Goal: Task Accomplishment & Management: Use online tool/utility

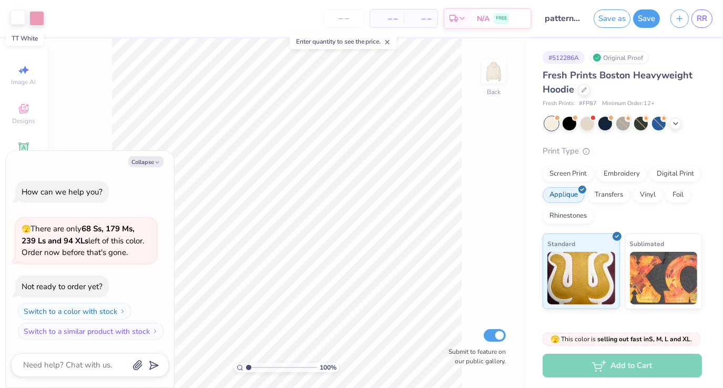
click at [16, 17] on div at bounding box center [18, 17] width 15 height 15
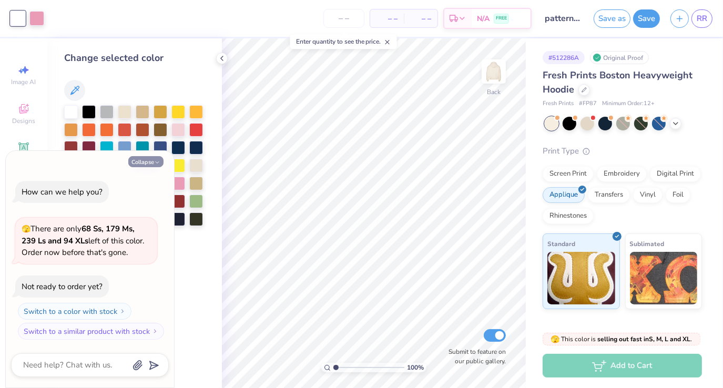
click at [157, 163] on polyline "button" at bounding box center [157, 162] width 3 height 2
type textarea "x"
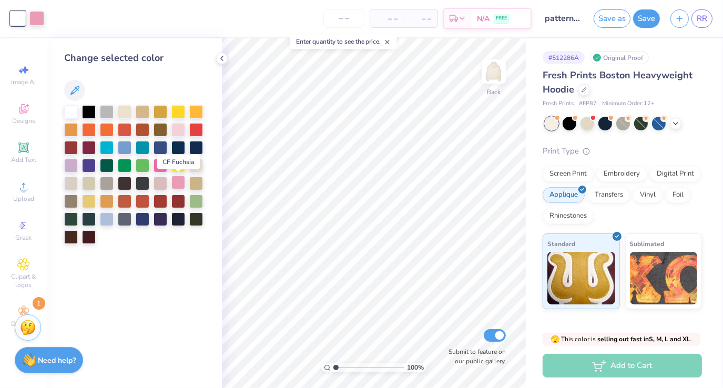
click at [177, 182] on div at bounding box center [178, 183] width 14 height 14
click at [161, 167] on div at bounding box center [161, 165] width 14 height 14
click at [456, 311] on div at bounding box center [451, 313] width 17 height 17
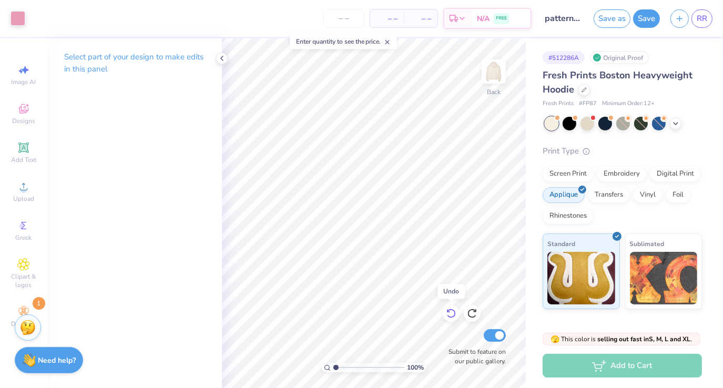
click at [456, 311] on div at bounding box center [451, 313] width 17 height 17
click at [21, 18] on div at bounding box center [18, 17] width 15 height 15
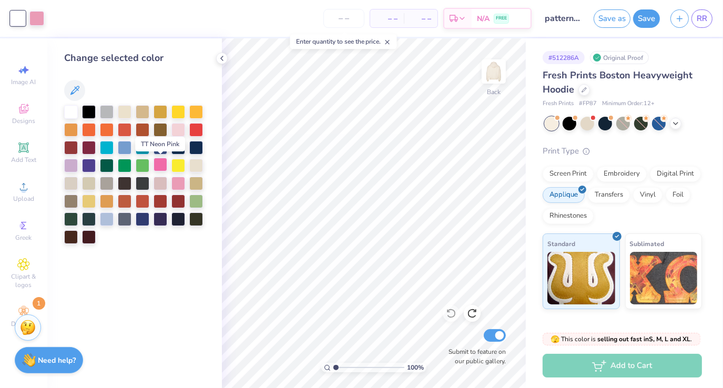
click at [157, 164] on div at bounding box center [161, 165] width 14 height 14
click at [178, 131] on div at bounding box center [178, 129] width 14 height 14
click at [163, 168] on div at bounding box center [161, 165] width 14 height 14
click at [67, 109] on div at bounding box center [71, 111] width 14 height 14
click at [708, 20] on link "RR" at bounding box center [701, 18] width 21 height 18
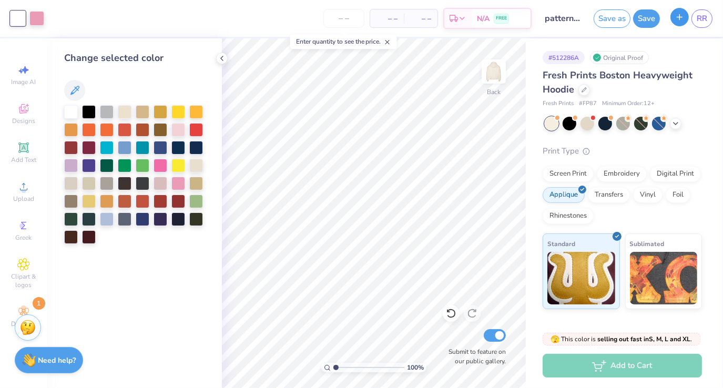
click at [684, 19] on button "button" at bounding box center [679, 17] width 18 height 18
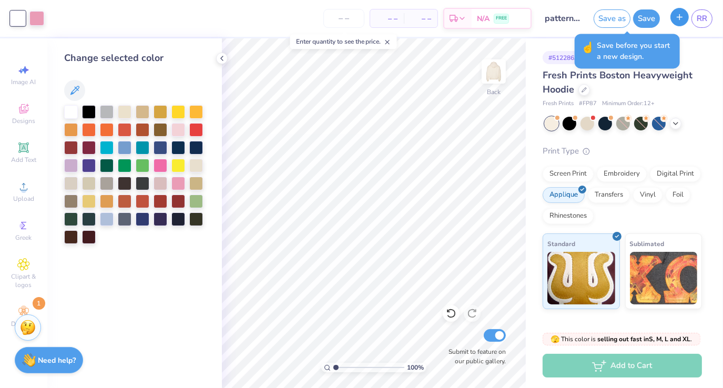
click at [681, 19] on icon "button" at bounding box center [679, 17] width 9 height 9
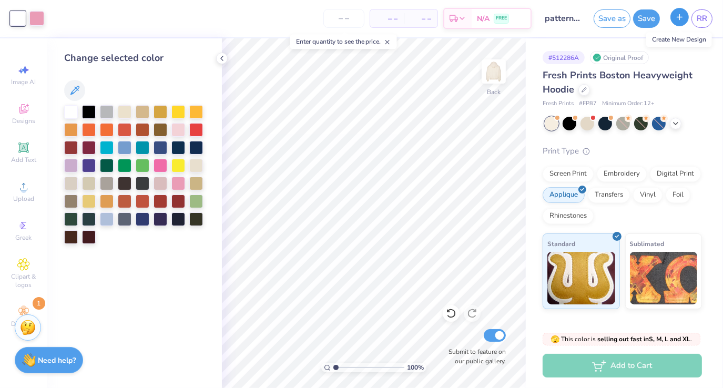
click at [677, 17] on icon "button" at bounding box center [679, 17] width 9 height 9
click at [648, 18] on button "Save" at bounding box center [646, 17] width 27 height 18
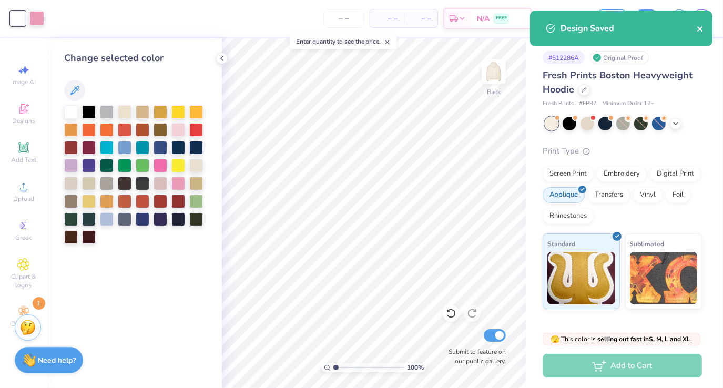
click at [702, 27] on icon "close" at bounding box center [700, 29] width 7 height 8
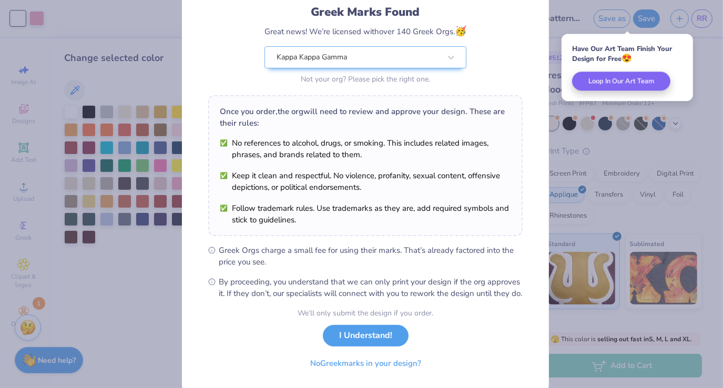
scroll to position [103, 0]
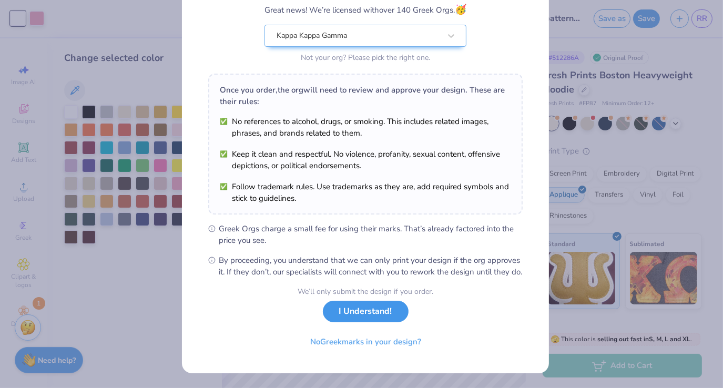
click at [394, 318] on button "I Understand!" at bounding box center [366, 312] width 86 height 22
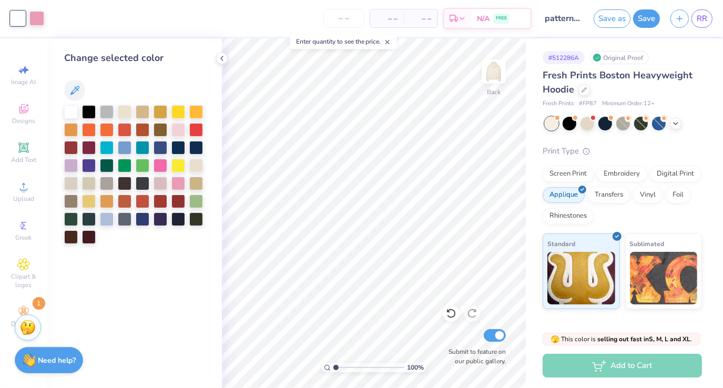
scroll to position [0, 0]
click at [681, 16] on icon "button" at bounding box center [679, 17] width 9 height 9
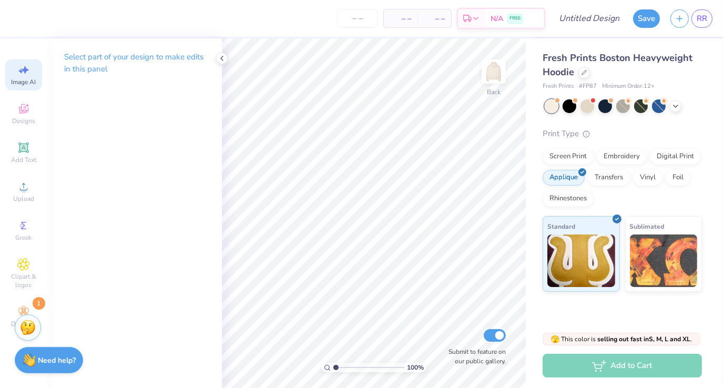
click at [22, 75] on icon at bounding box center [23, 70] width 13 height 13
select select "4"
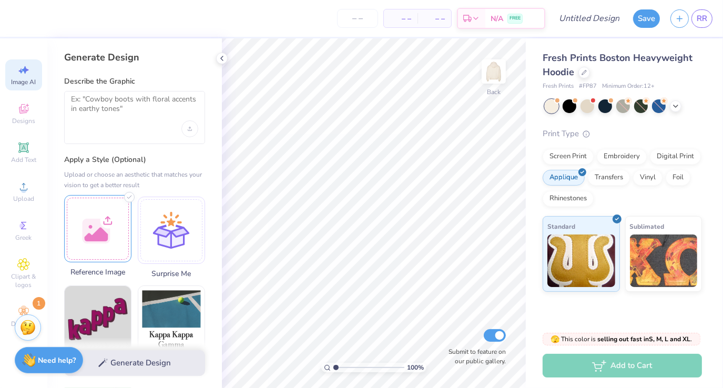
click at [107, 207] on div at bounding box center [97, 228] width 67 height 67
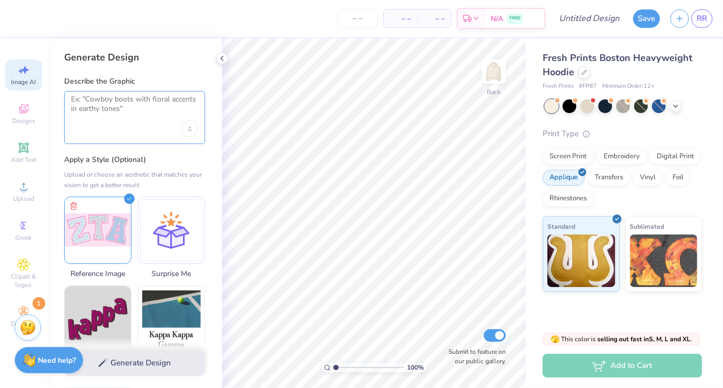
click at [145, 107] on textarea at bounding box center [134, 108] width 127 height 26
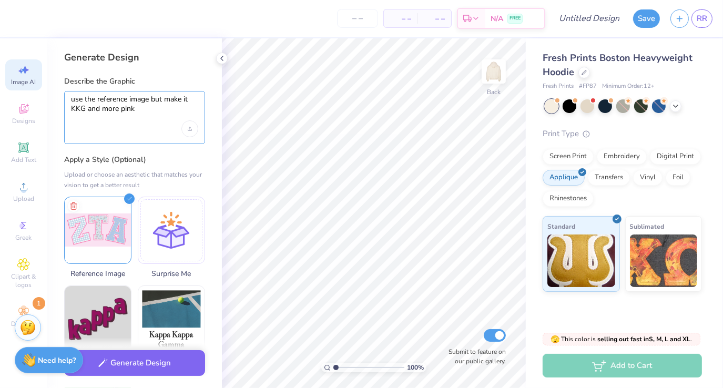
type textarea "use the reference image but make it KKG and more pink"
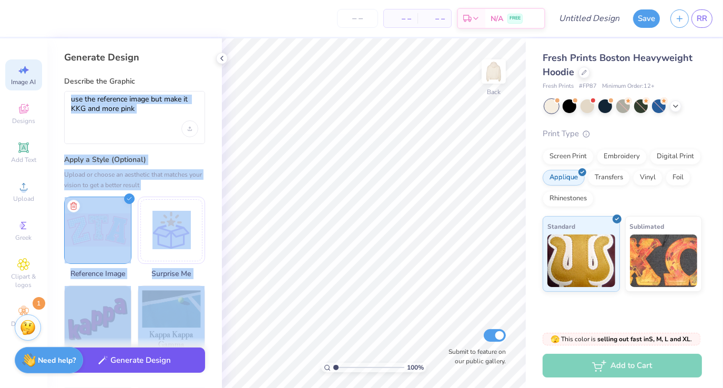
drag, startPoint x: 119, startPoint y: 103, endPoint x: 167, endPoint y: 364, distance: 265.6
click at [167, 364] on div "Generate Design Describe the Graphic use the reference image but make it KKG an…" at bounding box center [134, 213] width 175 height 350
click at [167, 364] on button "Generate Design" at bounding box center [134, 360] width 141 height 26
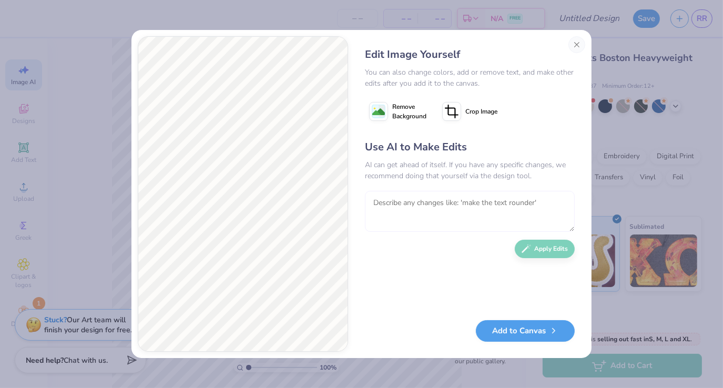
click at [451, 195] on textarea at bounding box center [470, 211] width 210 height 41
type textarea "make the letters straight and have it say KKG"
click at [551, 247] on button "Apply Edits" at bounding box center [545, 246] width 60 height 18
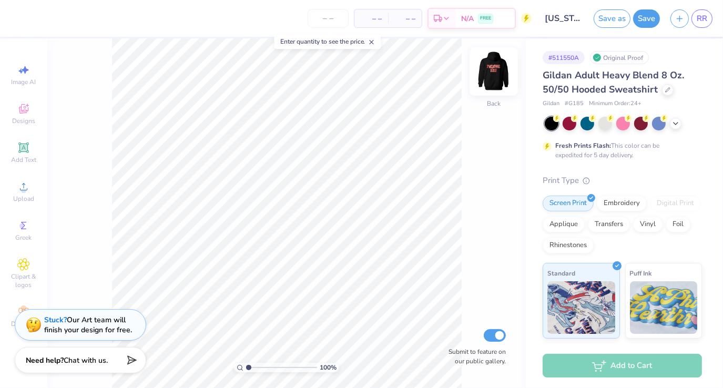
click at [490, 84] on img at bounding box center [494, 71] width 42 height 42
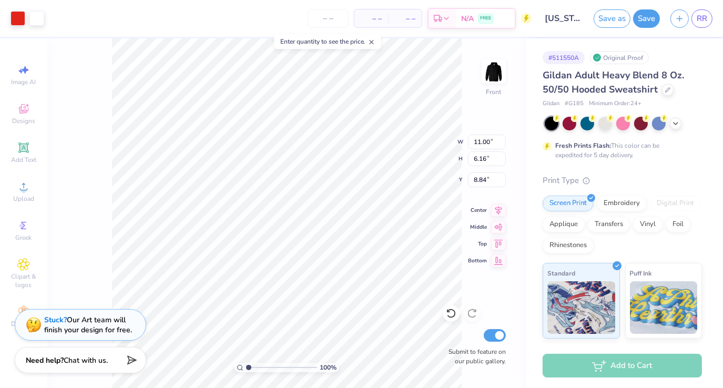
type input "8.84"
click at [585, 226] on div "Applique" at bounding box center [564, 223] width 42 height 16
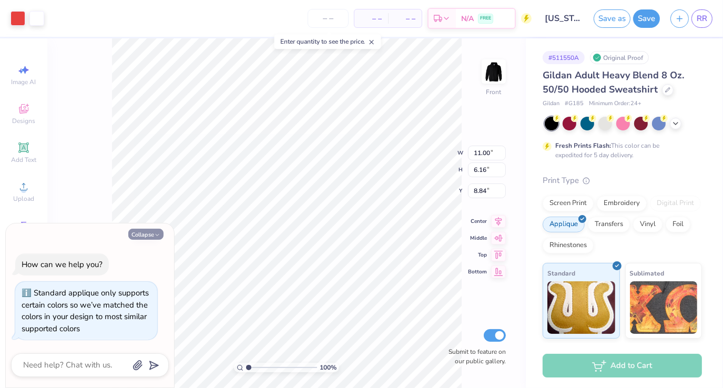
click at [153, 232] on button "Collapse" at bounding box center [145, 234] width 35 height 11
type textarea "x"
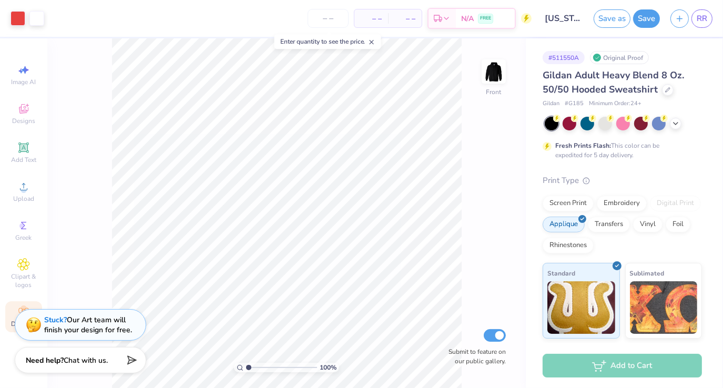
click at [13, 314] on div "Decorate" at bounding box center [23, 316] width 37 height 31
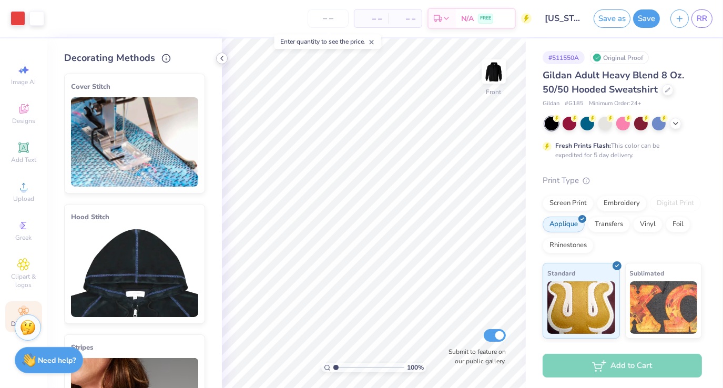
click at [222, 57] on icon at bounding box center [222, 58] width 8 height 8
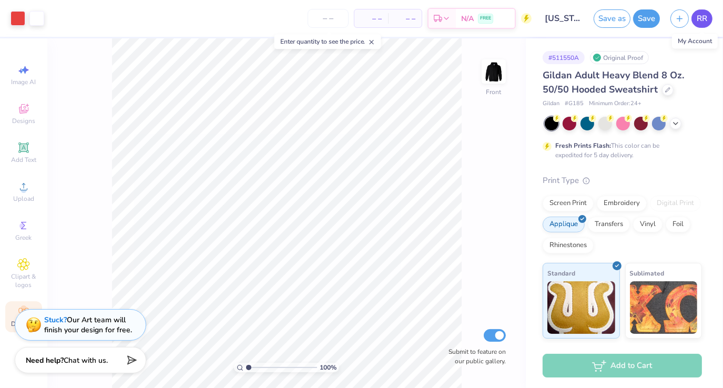
click at [705, 13] on span "RR" at bounding box center [702, 19] width 11 height 12
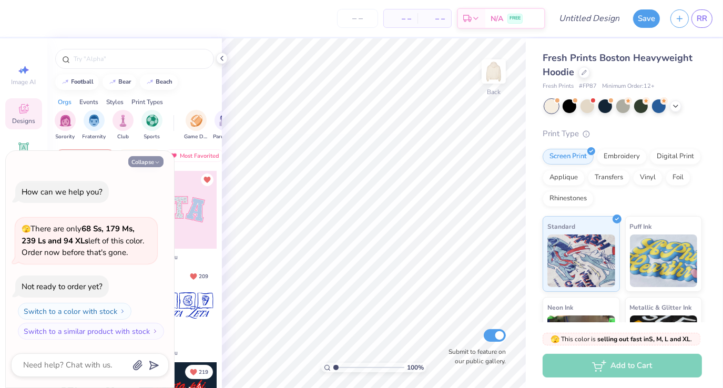
click at [150, 161] on button "Collapse" at bounding box center [145, 161] width 35 height 11
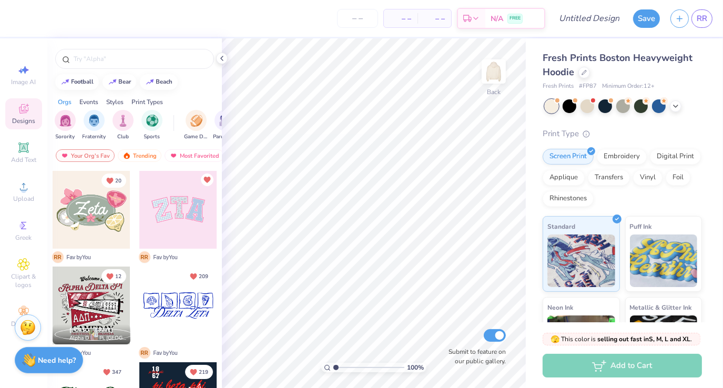
click at [171, 201] on div at bounding box center [178, 210] width 78 height 78
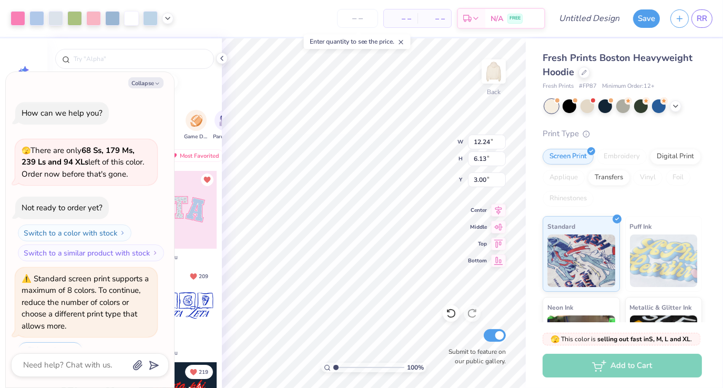
scroll to position [25, 0]
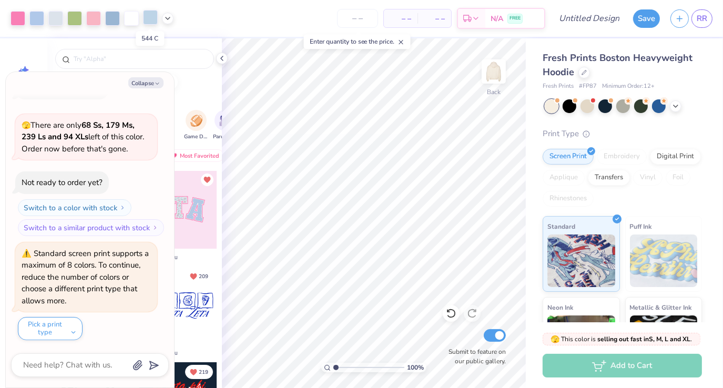
click at [148, 23] on div at bounding box center [150, 17] width 15 height 15
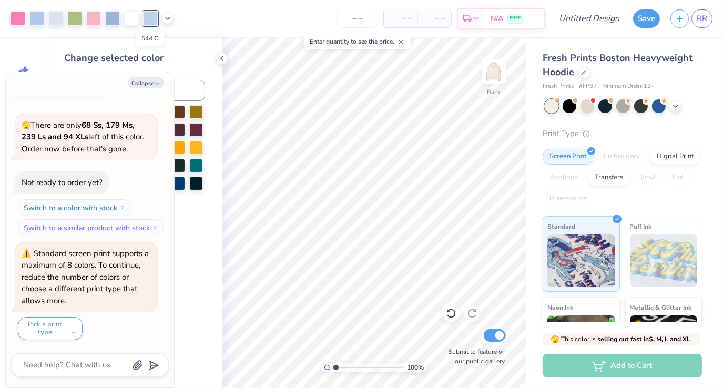
click at [148, 23] on div at bounding box center [150, 18] width 15 height 15
click at [197, 21] on div "– – Per Item – – Total Est. Delivery N/A FREE" at bounding box center [362, 18] width 366 height 37
click at [95, 19] on div at bounding box center [93, 17] width 15 height 15
click at [155, 85] on icon "button" at bounding box center [157, 83] width 6 height 6
type textarea "x"
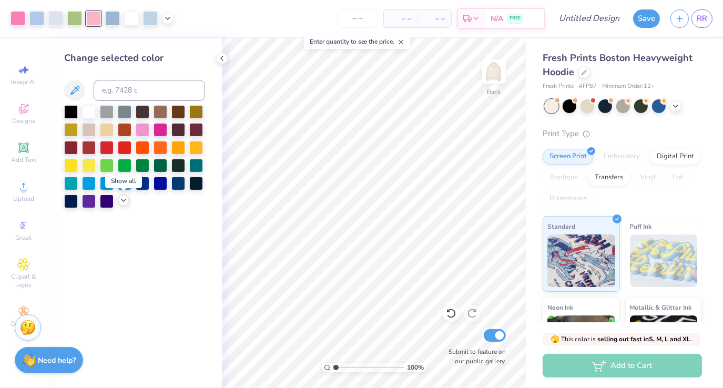
click at [125, 198] on icon at bounding box center [123, 200] width 8 height 8
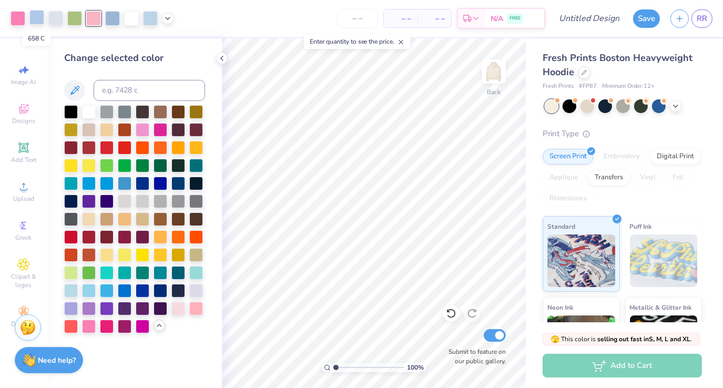
click at [38, 19] on div at bounding box center [36, 17] width 15 height 15
click at [145, 88] on input at bounding box center [149, 90] width 111 height 21
type input "707"
click at [449, 311] on icon at bounding box center [448, 311] width 2 height 2
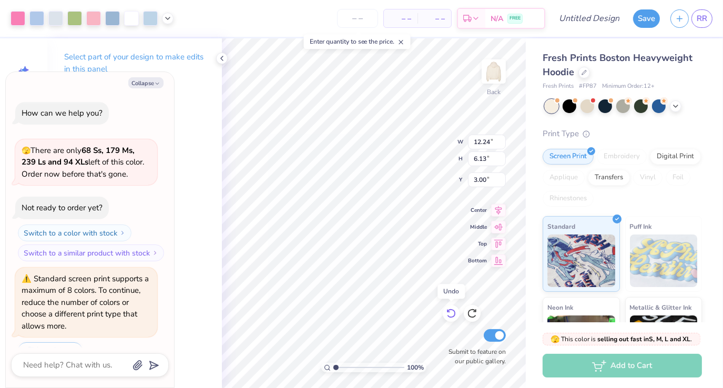
scroll to position [129, 0]
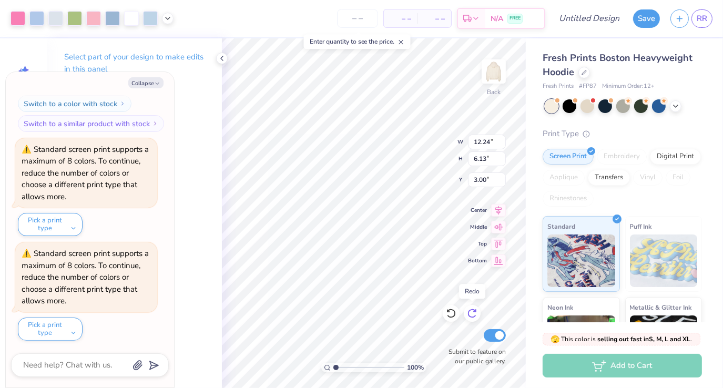
click at [470, 312] on icon at bounding box center [472, 313] width 11 height 11
click at [448, 310] on icon at bounding box center [451, 313] width 11 height 11
click at [110, 17] on div at bounding box center [112, 17] width 15 height 15
type textarea "x"
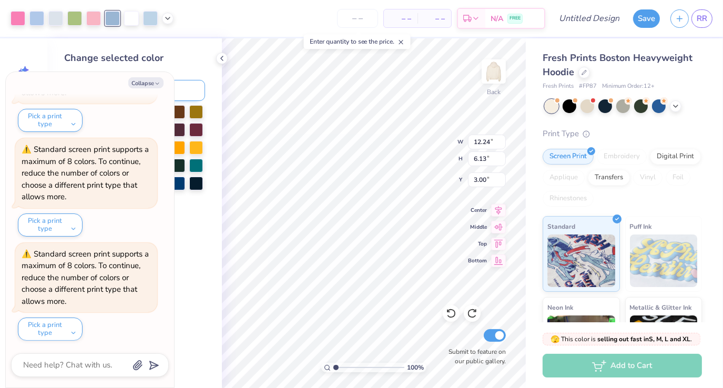
click at [195, 97] on input at bounding box center [149, 90] width 111 height 21
type input "707"
type textarea "x"
type input "\"
click at [154, 81] on button "Collapse" at bounding box center [145, 82] width 35 height 11
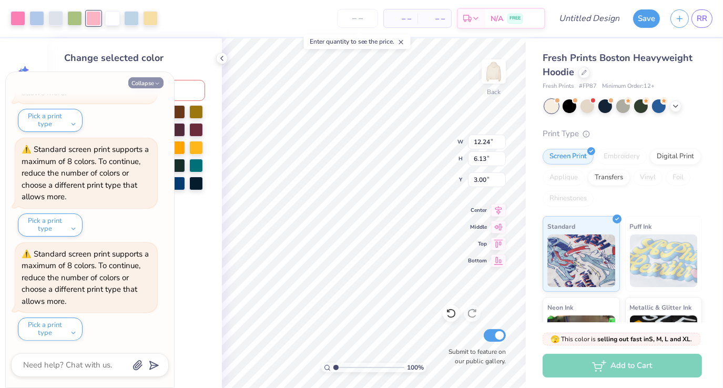
type textarea "x"
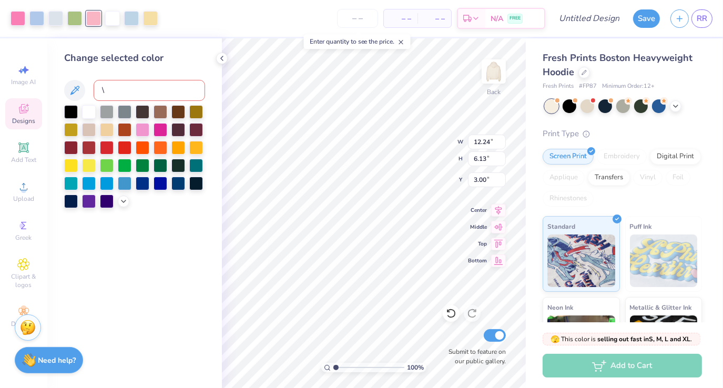
click at [182, 93] on input "\" at bounding box center [149, 90] width 111 height 21
click at [449, 310] on icon at bounding box center [450, 313] width 9 height 9
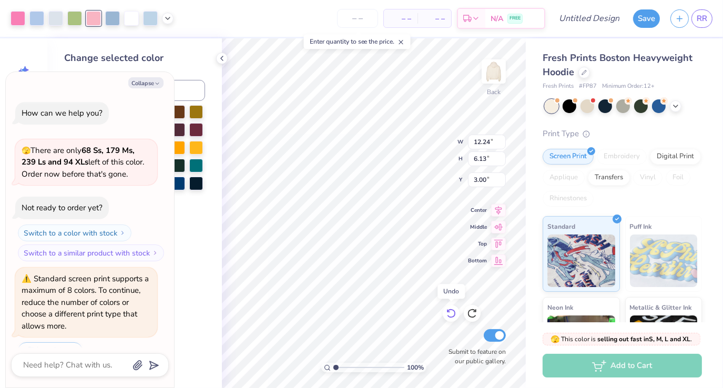
scroll to position [337, 0]
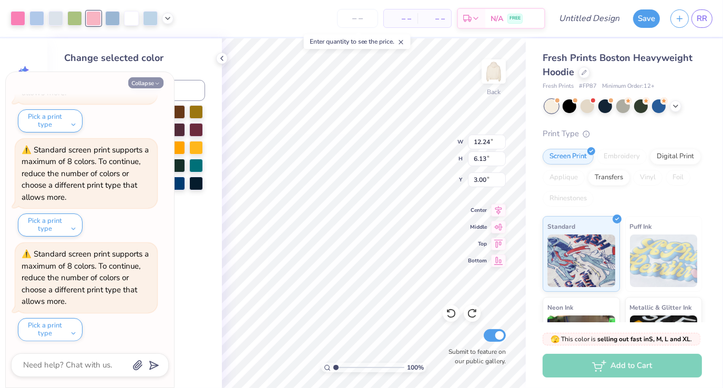
click at [152, 85] on button "Collapse" at bounding box center [145, 82] width 35 height 11
type textarea "x"
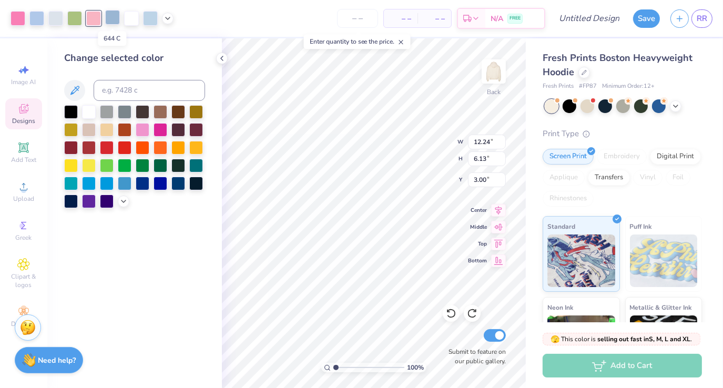
click at [108, 17] on div at bounding box center [112, 17] width 15 height 15
click at [156, 95] on input at bounding box center [149, 90] width 111 height 21
type input "707"
click at [451, 312] on icon at bounding box center [451, 313] width 11 height 11
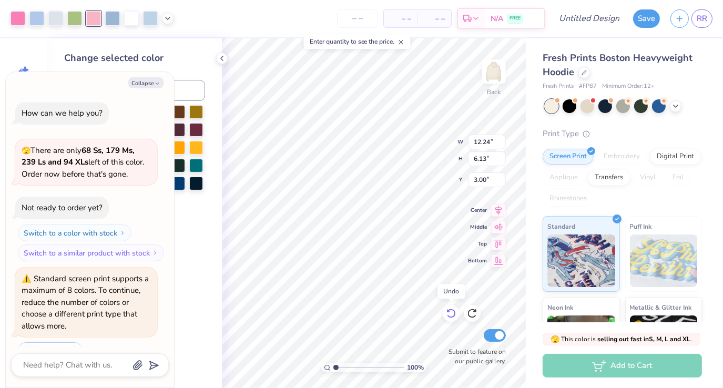
scroll to position [442, 0]
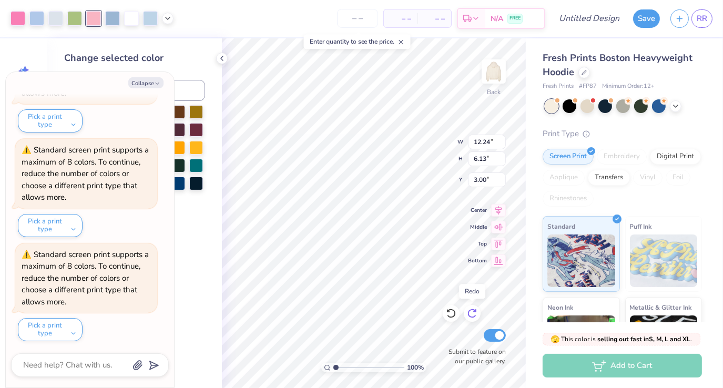
click at [473, 311] on icon at bounding box center [472, 313] width 11 height 11
type textarea "x"
type input "1.00535042423583"
type textarea "x"
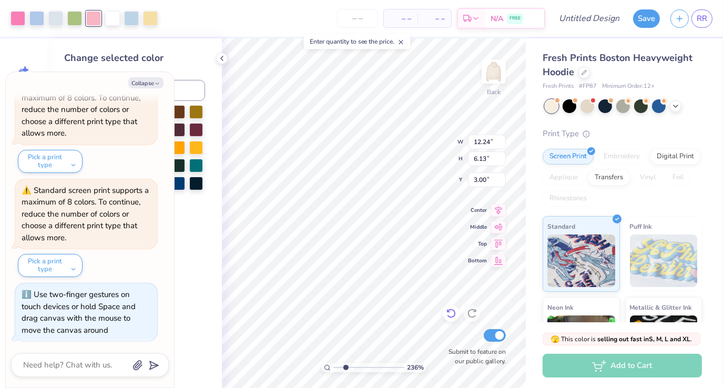
click at [449, 315] on icon at bounding box center [451, 313] width 11 height 11
type input "2.35817657312707"
type textarea "x"
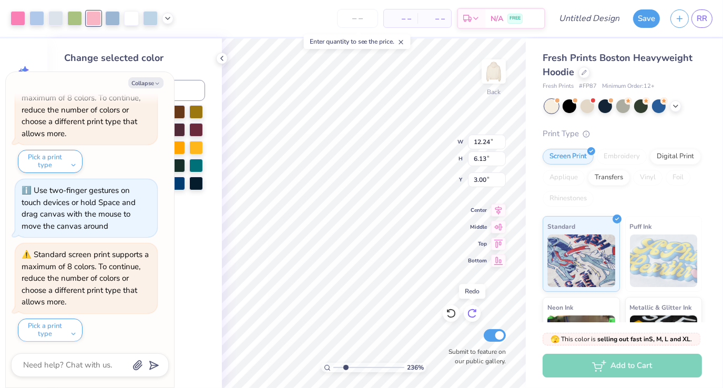
click at [476, 311] on icon at bounding box center [472, 313] width 11 height 11
type input "2.35817657312707"
type textarea "x"
click at [452, 313] on icon at bounding box center [451, 313] width 11 height 11
type input "2.35817657312707"
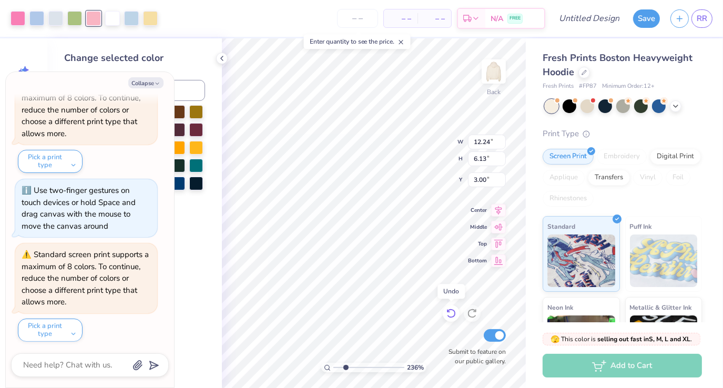
type textarea "x"
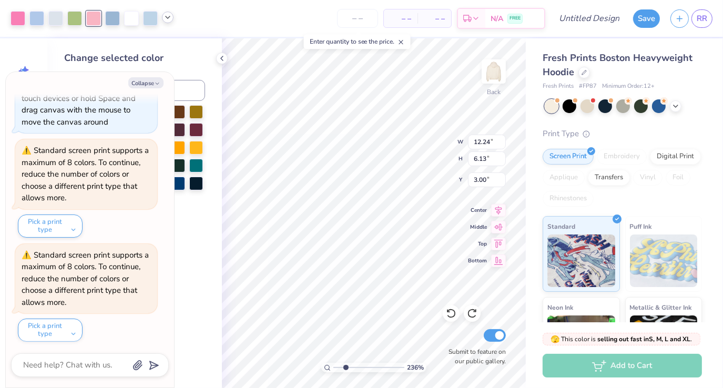
click at [171, 14] on icon at bounding box center [167, 17] width 8 height 8
click at [172, 44] on div at bounding box center [167, 44] width 15 height 15
type input "2.35817657312707"
click at [158, 85] on icon "button" at bounding box center [157, 83] width 6 height 6
type textarea "x"
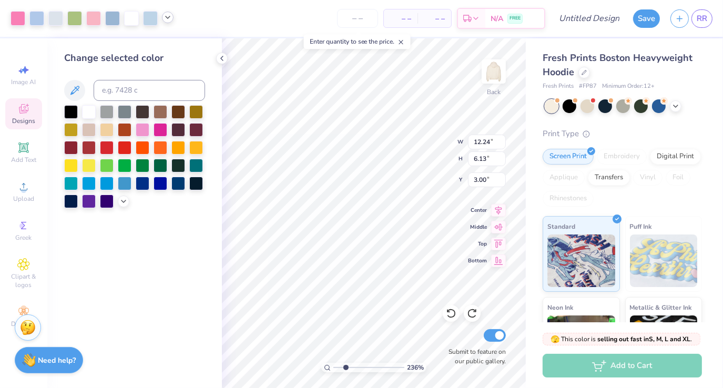
click at [168, 23] on div at bounding box center [168, 18] width 12 height 12
click at [172, 40] on div at bounding box center [167, 45] width 15 height 15
click at [91, 109] on div at bounding box center [89, 111] width 14 height 14
click at [18, 15] on div at bounding box center [18, 17] width 15 height 15
click at [126, 199] on polyline at bounding box center [123, 200] width 4 height 2
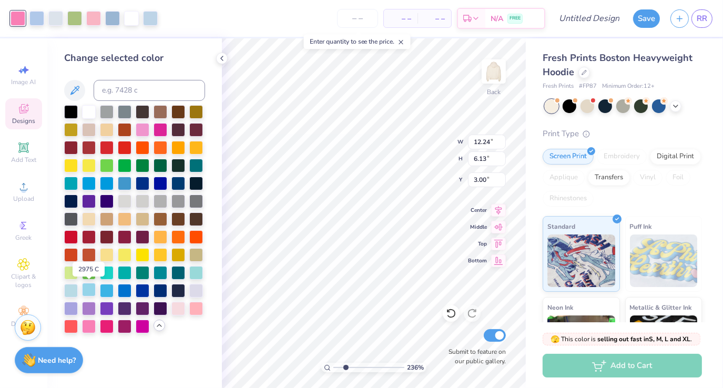
click at [92, 288] on div at bounding box center [89, 290] width 14 height 14
click at [111, 22] on div at bounding box center [112, 17] width 15 height 15
click at [89, 327] on div at bounding box center [89, 326] width 14 height 14
click at [445, 311] on div at bounding box center [451, 313] width 17 height 17
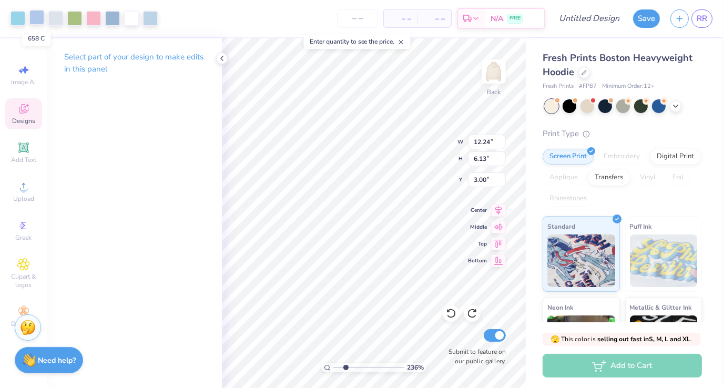
click at [37, 18] on div at bounding box center [36, 17] width 15 height 15
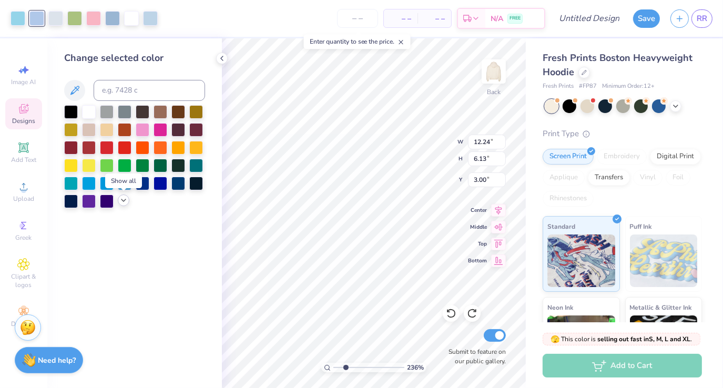
click at [123, 200] on icon at bounding box center [123, 200] width 8 height 8
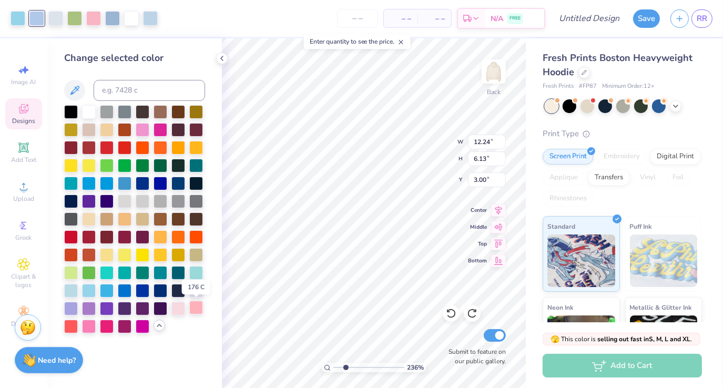
click at [192, 308] on div at bounding box center [196, 308] width 14 height 14
click at [111, 19] on div at bounding box center [112, 17] width 15 height 15
click at [144, 129] on div at bounding box center [143, 129] width 14 height 14
click at [451, 316] on icon at bounding box center [451, 313] width 11 height 11
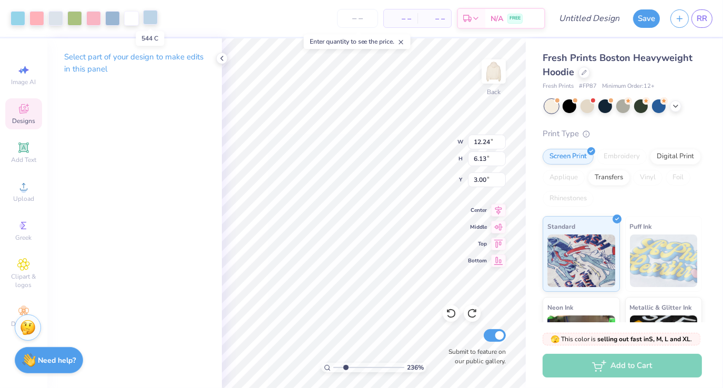
click at [150, 16] on div at bounding box center [150, 17] width 15 height 15
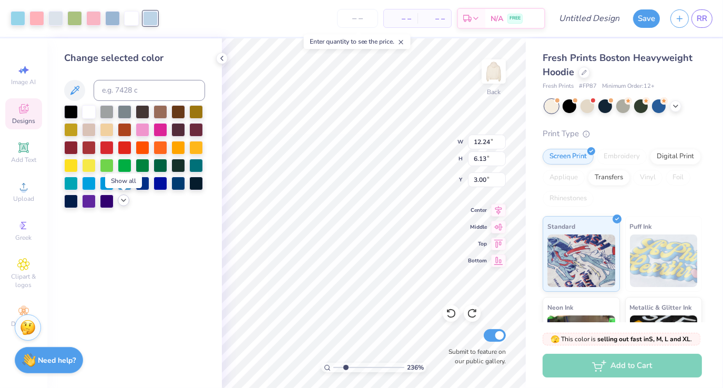
click at [125, 198] on icon at bounding box center [123, 200] width 8 height 8
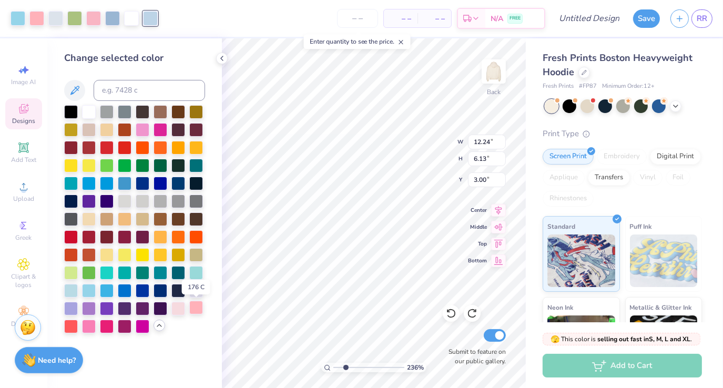
click at [196, 310] on div at bounding box center [196, 308] width 14 height 14
click at [61, 20] on div at bounding box center [55, 17] width 15 height 15
click at [94, 327] on div at bounding box center [89, 326] width 14 height 14
click at [192, 310] on div at bounding box center [196, 308] width 14 height 14
click at [182, 306] on div at bounding box center [178, 308] width 14 height 14
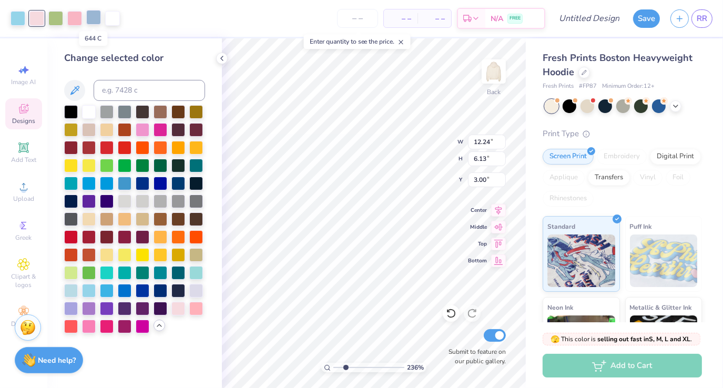
click at [91, 21] on div at bounding box center [93, 17] width 15 height 15
click at [146, 129] on div at bounding box center [143, 129] width 14 height 14
click at [208, 213] on div "Change selected color" at bounding box center [134, 213] width 175 height 350
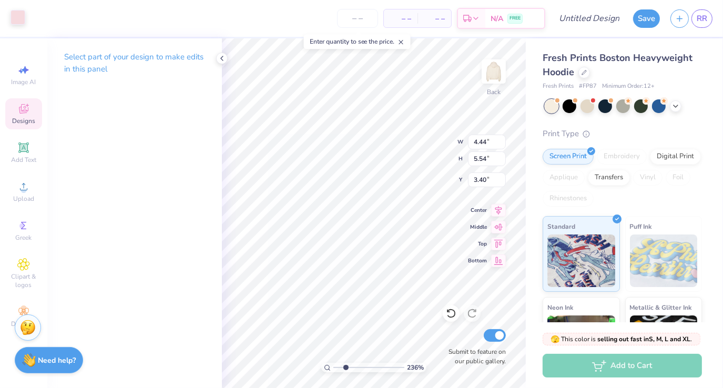
click at [17, 22] on div at bounding box center [18, 17] width 15 height 15
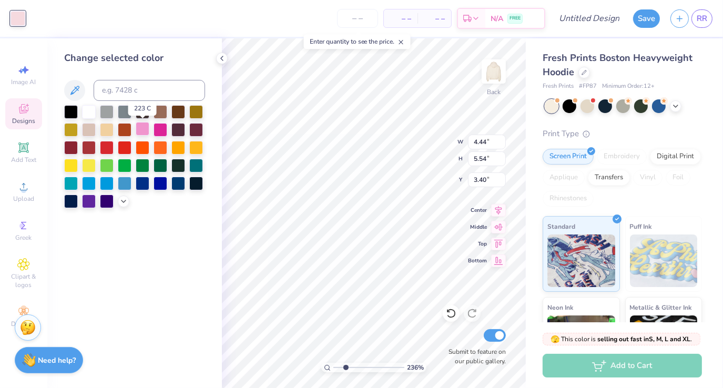
click at [143, 127] on div at bounding box center [143, 129] width 14 height 14
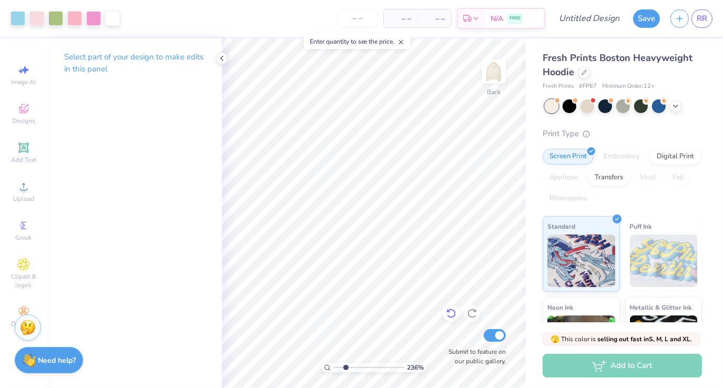
click at [454, 309] on icon at bounding box center [451, 313] width 11 height 11
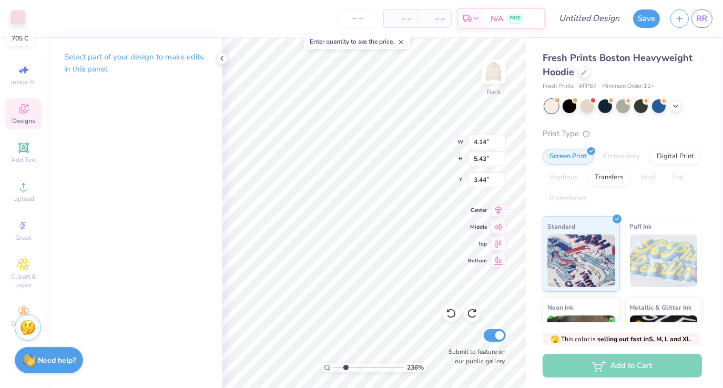
click at [21, 17] on div at bounding box center [18, 17] width 15 height 15
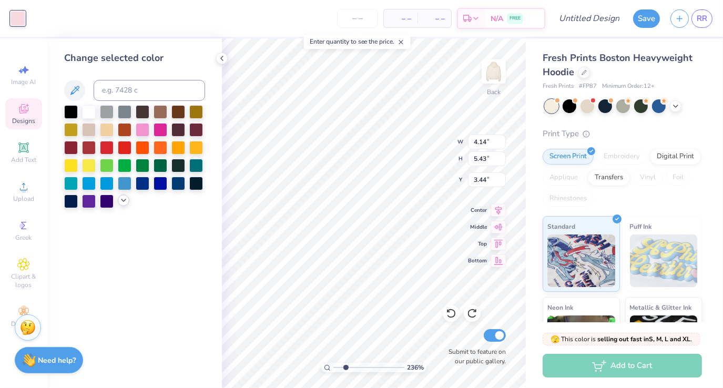
click at [124, 196] on icon at bounding box center [123, 200] width 8 height 8
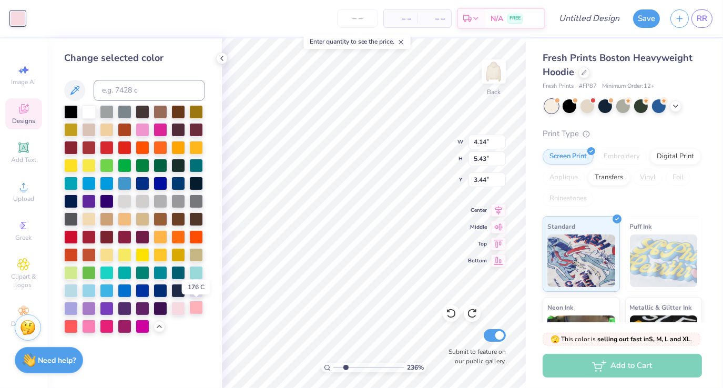
click at [199, 312] on div at bounding box center [196, 308] width 14 height 14
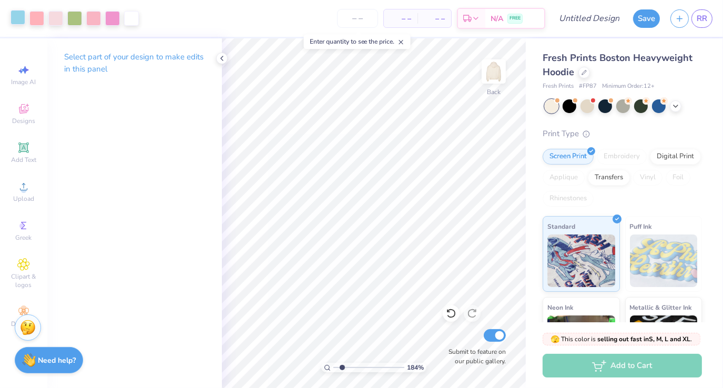
click at [19, 21] on div at bounding box center [18, 17] width 15 height 15
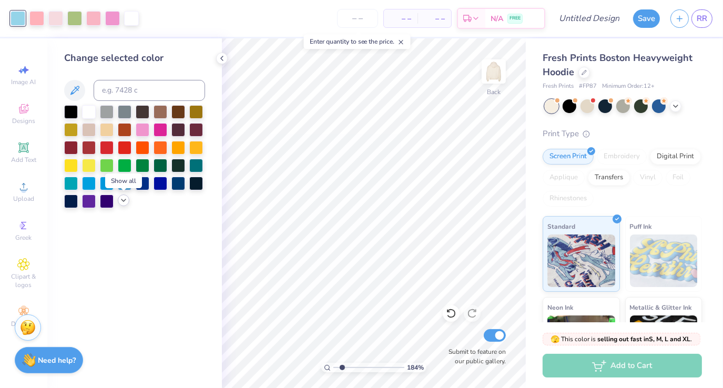
click at [122, 199] on icon at bounding box center [123, 200] width 8 height 8
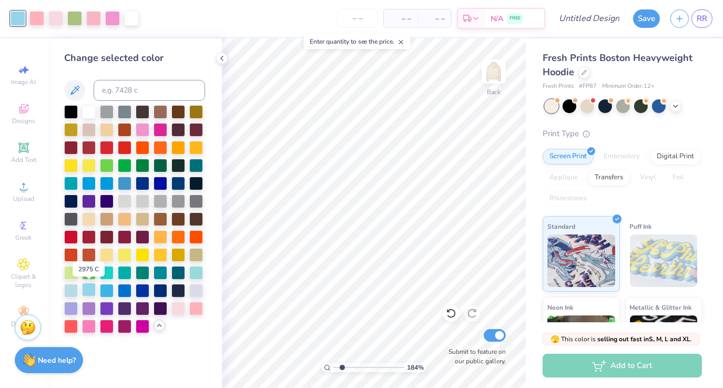
click at [85, 288] on div at bounding box center [89, 290] width 14 height 14
click at [100, 326] on div at bounding box center [107, 326] width 14 height 14
click at [88, 326] on div at bounding box center [89, 326] width 14 height 14
click at [221, 56] on icon at bounding box center [222, 58] width 8 height 8
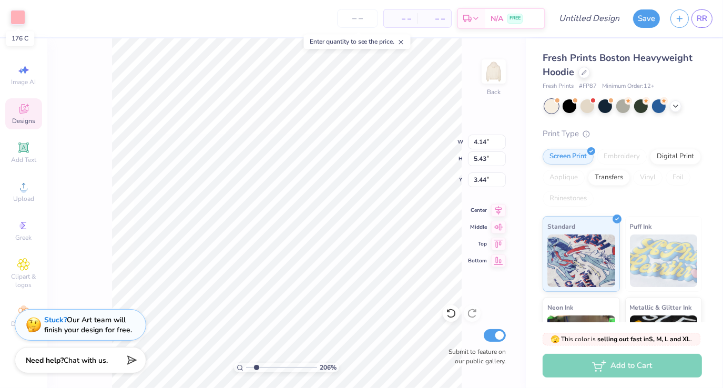
click at [12, 17] on div at bounding box center [18, 17] width 15 height 15
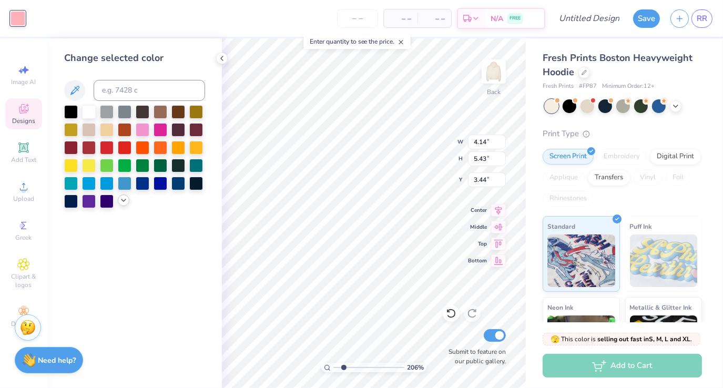
click at [126, 199] on polyline at bounding box center [123, 200] width 4 height 2
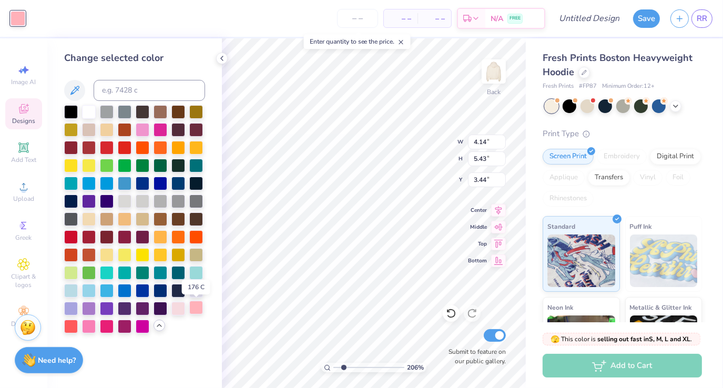
click at [194, 308] on div at bounding box center [196, 308] width 14 height 14
click at [182, 307] on div at bounding box center [178, 308] width 14 height 14
click at [191, 308] on div at bounding box center [196, 308] width 14 height 14
click at [176, 310] on div at bounding box center [178, 308] width 14 height 14
click at [195, 309] on div at bounding box center [196, 308] width 14 height 14
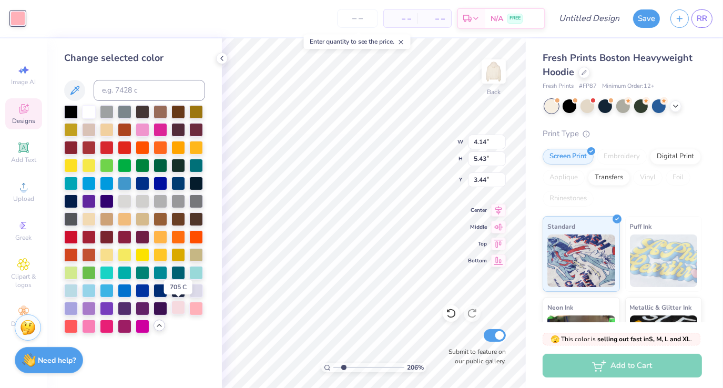
click at [183, 308] on div at bounding box center [178, 308] width 14 height 14
type input "2.05950094012016"
type input "4.44"
type input "5.54"
type input "3.40"
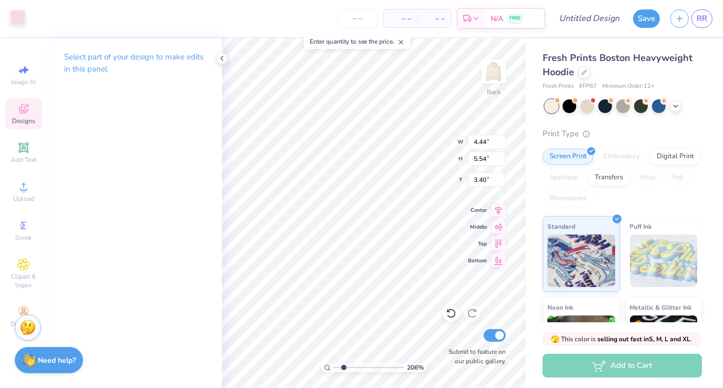
click at [12, 14] on div at bounding box center [18, 17] width 15 height 15
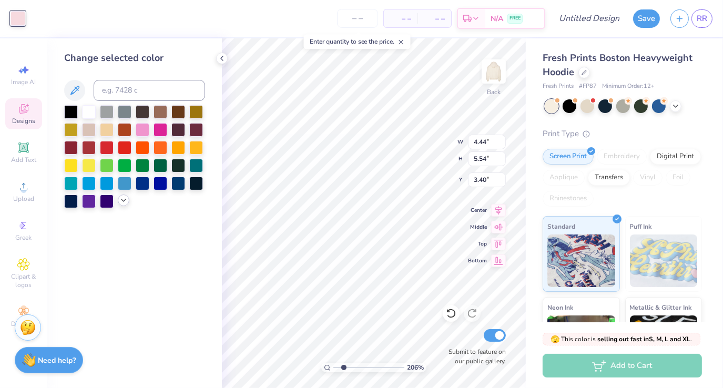
click at [122, 197] on icon at bounding box center [123, 200] width 8 height 8
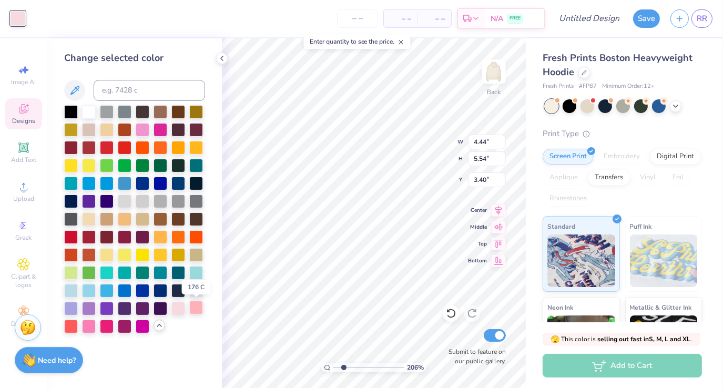
click at [196, 305] on div at bounding box center [196, 308] width 14 height 14
click at [178, 309] on div at bounding box center [178, 308] width 14 height 14
click at [200, 310] on div at bounding box center [196, 308] width 14 height 14
click at [93, 326] on div at bounding box center [89, 326] width 14 height 14
click at [194, 308] on div at bounding box center [196, 308] width 14 height 14
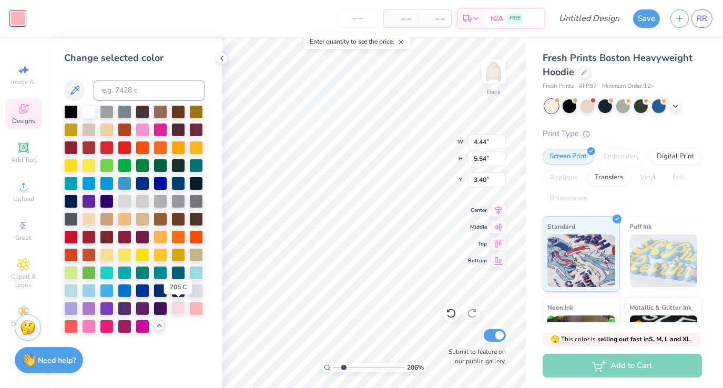
click at [179, 305] on div at bounding box center [178, 308] width 14 height 14
click at [88, 322] on div at bounding box center [89, 326] width 14 height 14
drag, startPoint x: 88, startPoint y: 322, endPoint x: 197, endPoint y: 306, distance: 109.9
click at [197, 306] on div at bounding box center [134, 219] width 141 height 228
click at [197, 306] on div at bounding box center [196, 308] width 14 height 14
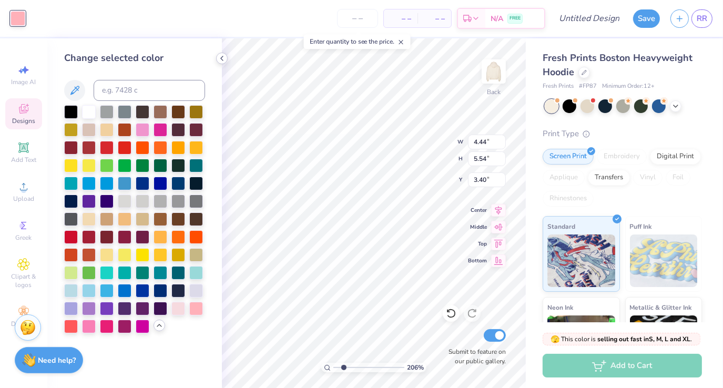
click at [224, 58] on icon at bounding box center [222, 58] width 8 height 8
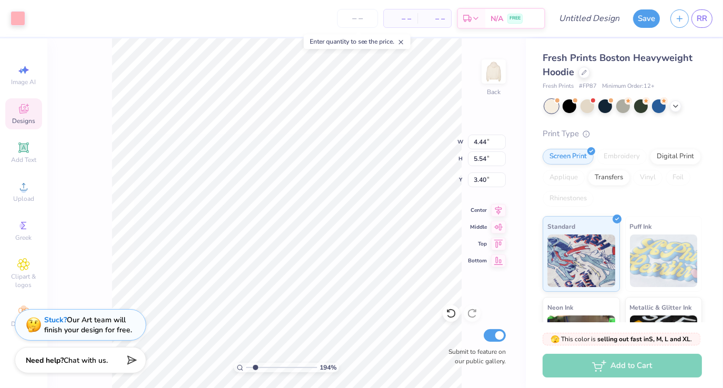
type input "1.93706121828223"
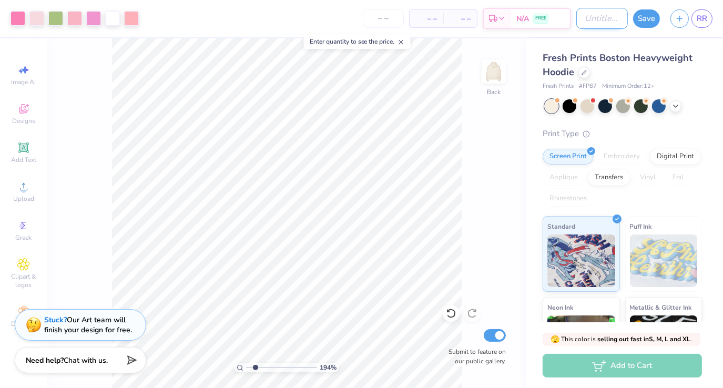
click at [615, 15] on input "Design Title" at bounding box center [602, 18] width 52 height 21
type input "k"
type input "1.93706121828223"
type input "kk"
type input "1.93706121828223"
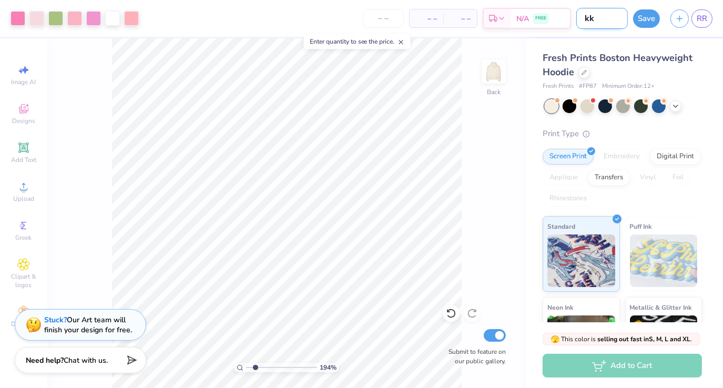
type input "kkg"
type input "1.93706121828223"
type input "kkg"
type input "1.93706121828223"
type input "kkg l"
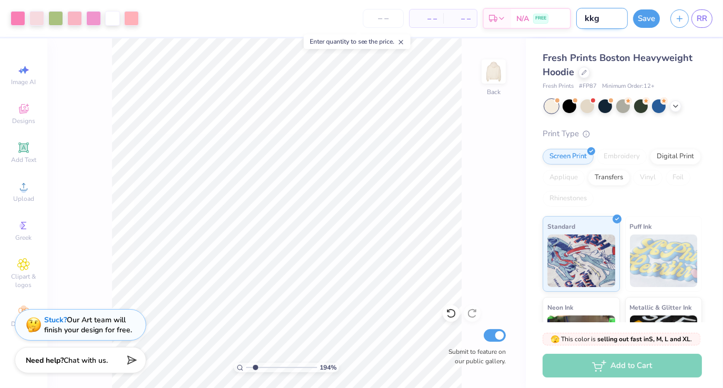
type input "1.93706121828223"
type input "kkg le"
type input "1.93706121828223"
type input "kkg let"
type input "1.93706121828223"
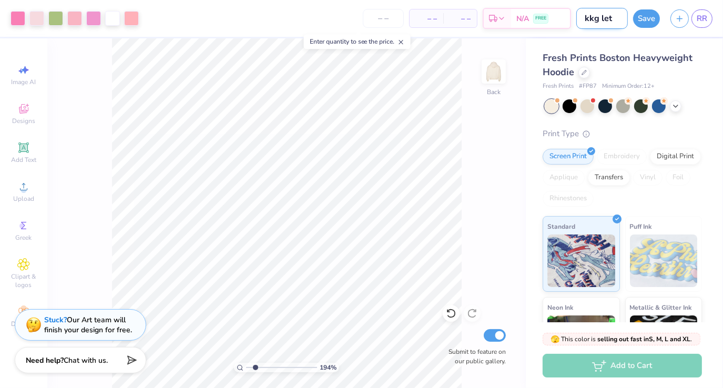
type input "kkg lett"
type input "1.93706121828223"
type input "kkg lette"
type input "1.93706121828223"
type input "kkg letter"
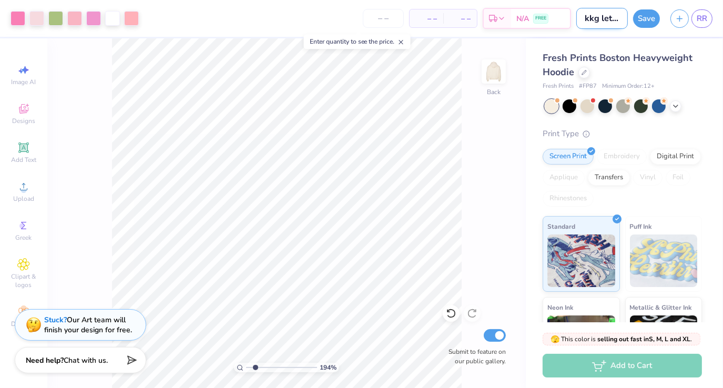
type input "1.93706121828223"
type input "kkg letters"
type input "1.93706121828223"
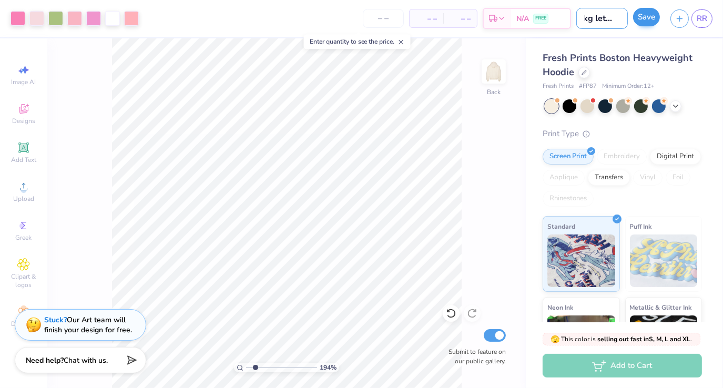
type input "kkg letters"
click at [646, 18] on button "Save" at bounding box center [646, 17] width 27 height 18
click at [646, 18] on div "Save" at bounding box center [646, 18] width 27 height 18
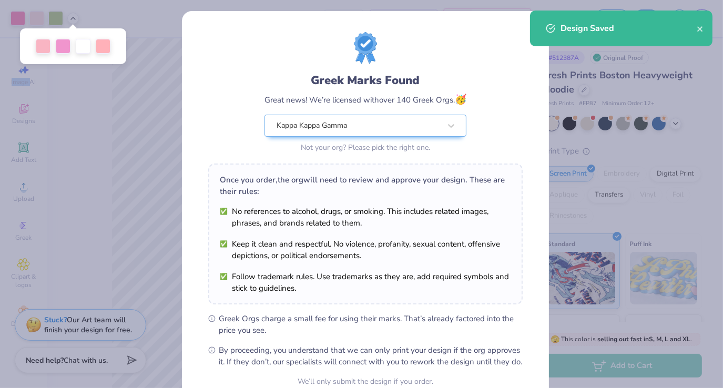
scroll to position [103, 0]
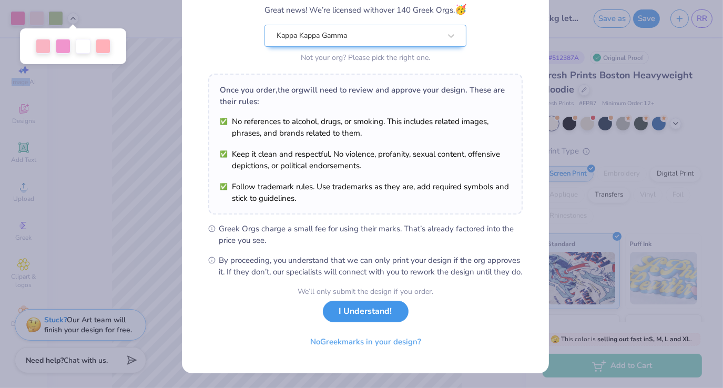
click at [372, 319] on button "I Understand!" at bounding box center [366, 312] width 86 height 22
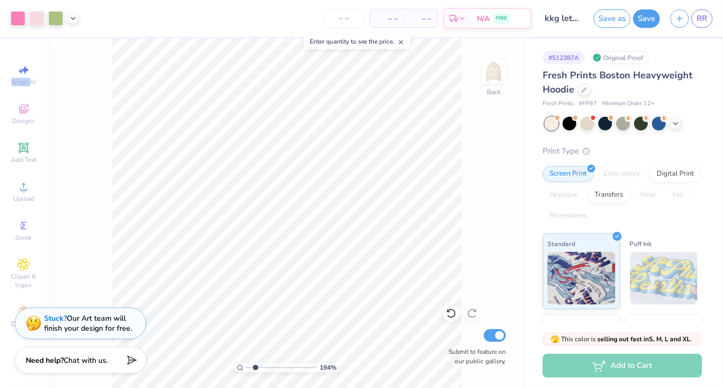
click at [31, 321] on img at bounding box center [34, 323] width 16 height 16
type input "1.93706121828223"
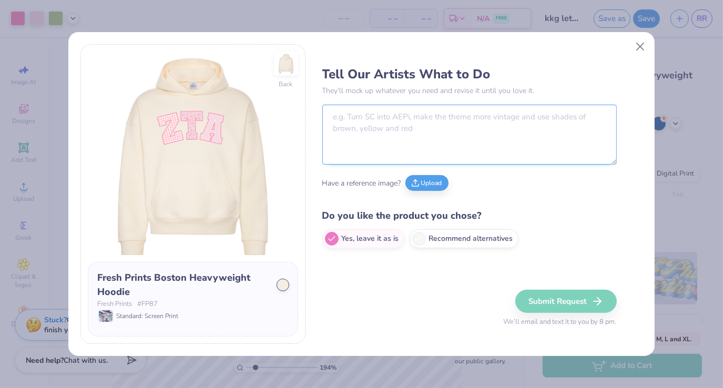
click at [373, 122] on textarea at bounding box center [469, 135] width 294 height 60
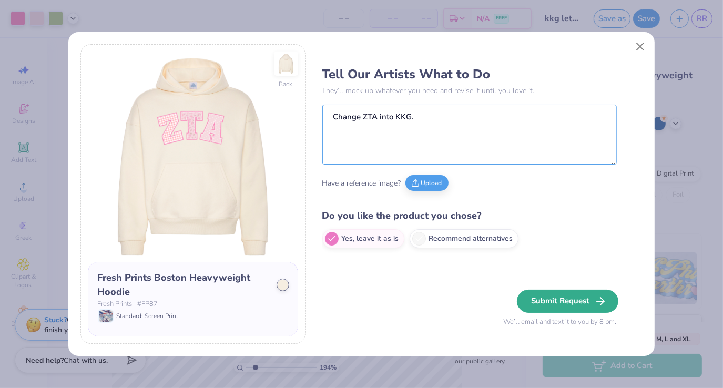
type textarea "Change ZTA into KKG."
click at [547, 296] on button "Submit Request" at bounding box center [567, 301] width 101 height 23
type input "1.93706121828223"
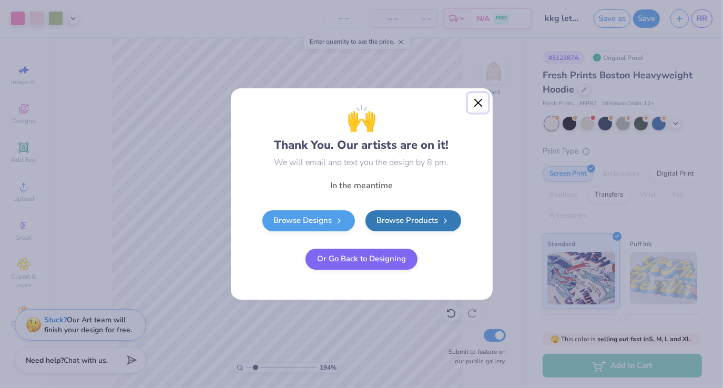
click at [477, 104] on button "Close" at bounding box center [478, 103] width 20 height 20
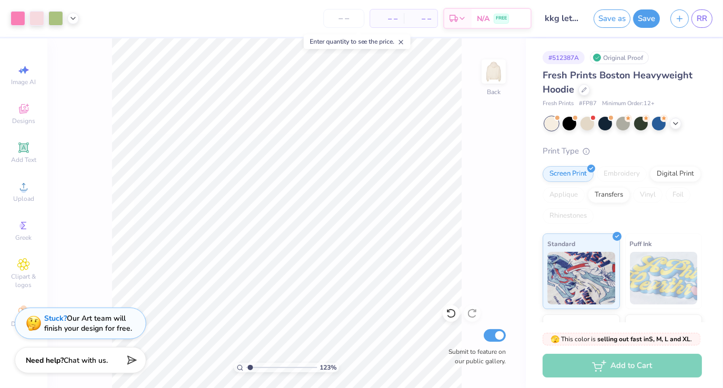
click at [28, 309] on div "Stuck? Our Art team will finish your design for free." at bounding box center [80, 324] width 131 height 32
type input "1.22613046277984"
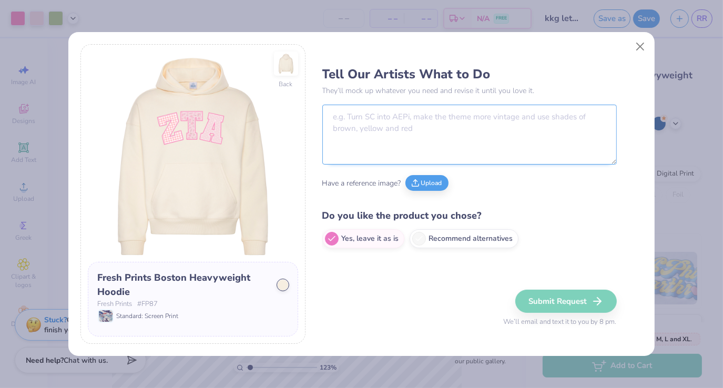
click at [439, 119] on textarea at bounding box center [469, 135] width 294 height 60
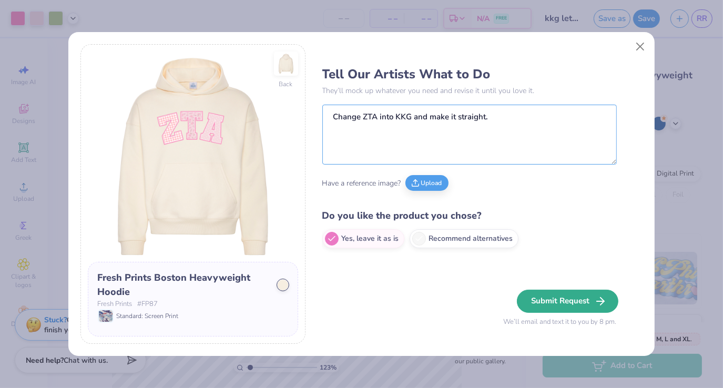
type textarea "Change ZTA into KKG and make it straight."
click at [529, 297] on button "Submit Request" at bounding box center [567, 301] width 101 height 23
type input "1.22613046277984"
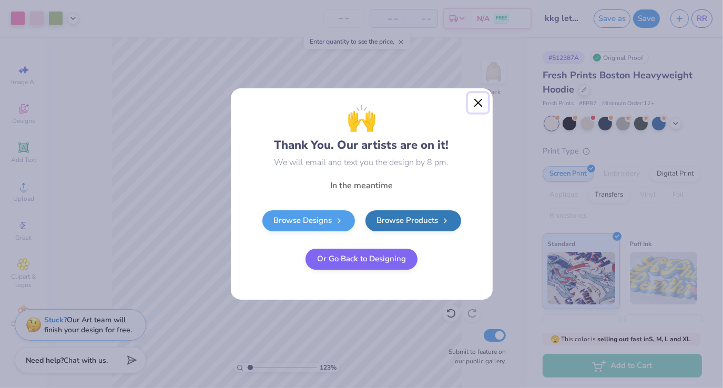
click at [480, 104] on button "Close" at bounding box center [478, 103] width 20 height 20
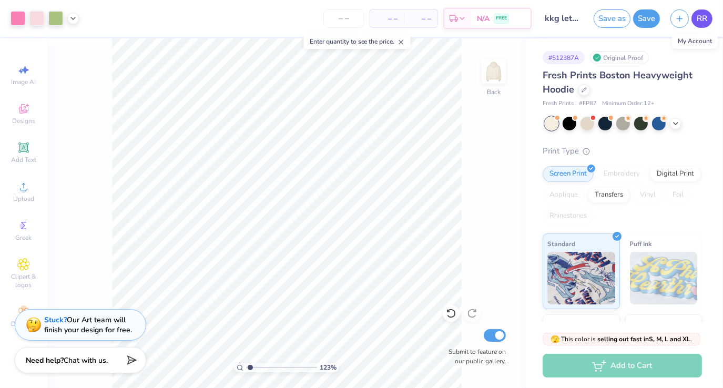
click at [703, 14] on span "RR" at bounding box center [702, 19] width 11 height 12
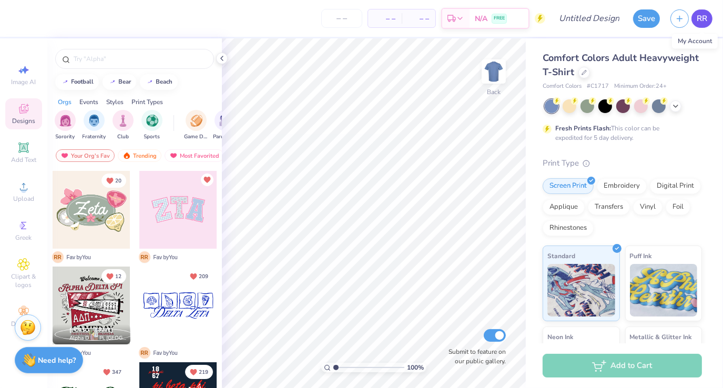
click at [703, 18] on span "RR" at bounding box center [702, 19] width 11 height 12
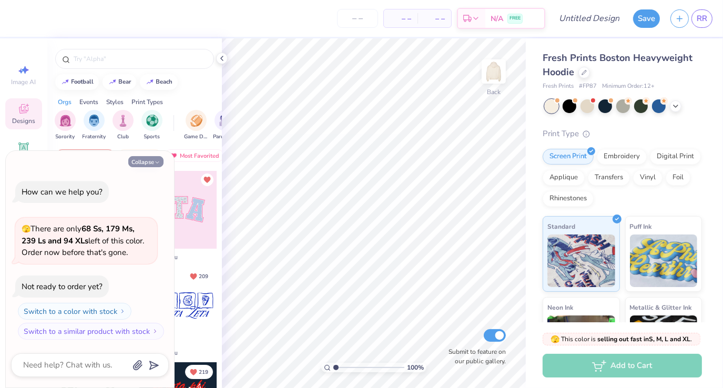
click at [155, 164] on icon "button" at bounding box center [157, 162] width 6 height 6
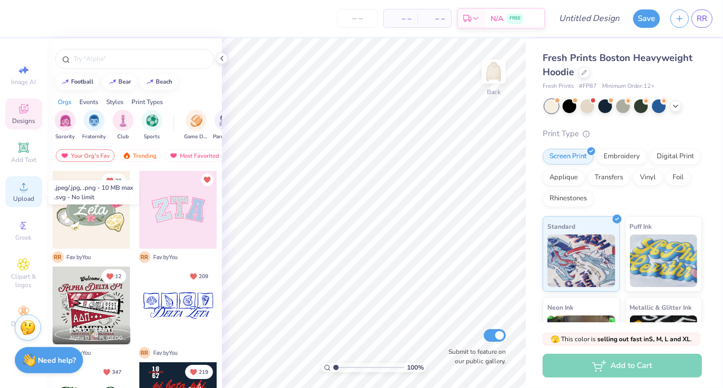
click at [27, 196] on span "Upload" at bounding box center [23, 199] width 21 height 8
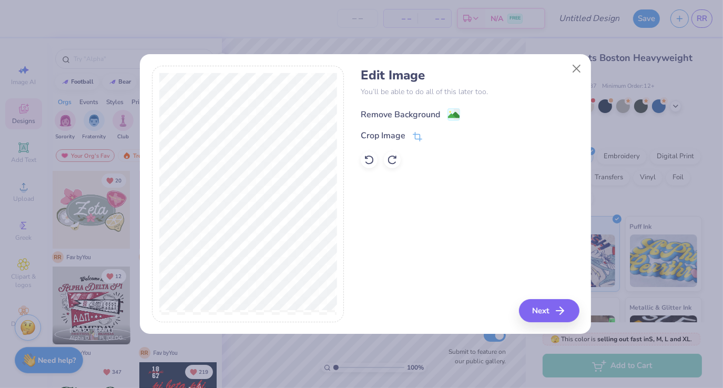
click at [387, 116] on div "Remove Background" at bounding box center [400, 114] width 79 height 13
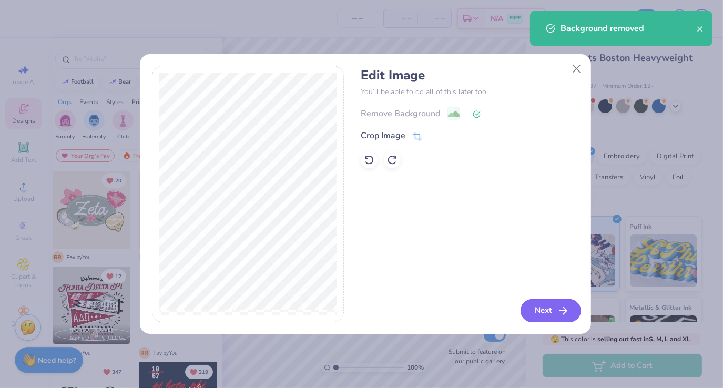
click at [553, 316] on button "Next" at bounding box center [550, 310] width 60 height 23
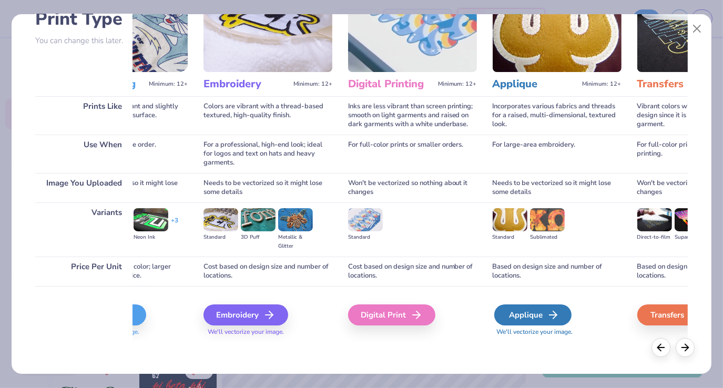
scroll to position [83, 0]
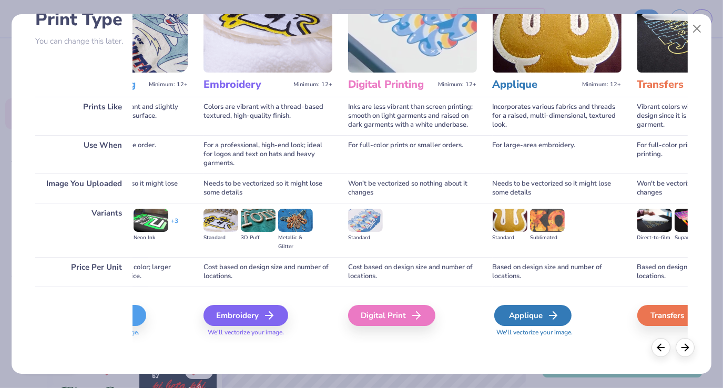
click at [546, 310] on div "Applique" at bounding box center [532, 315] width 77 height 21
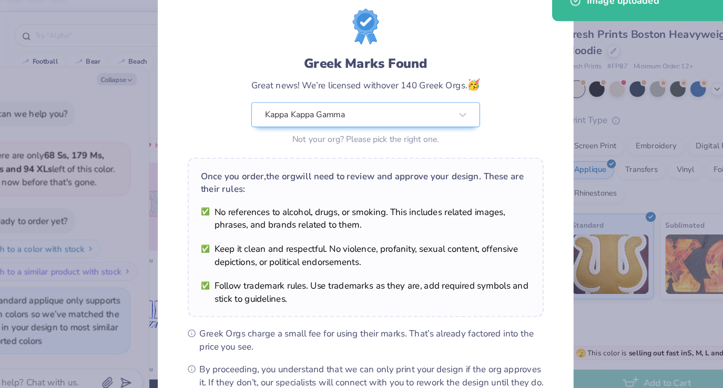
type textarea "x"
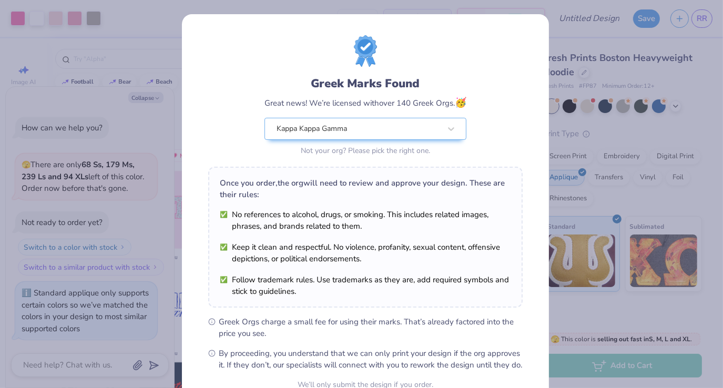
scroll to position [103, 0]
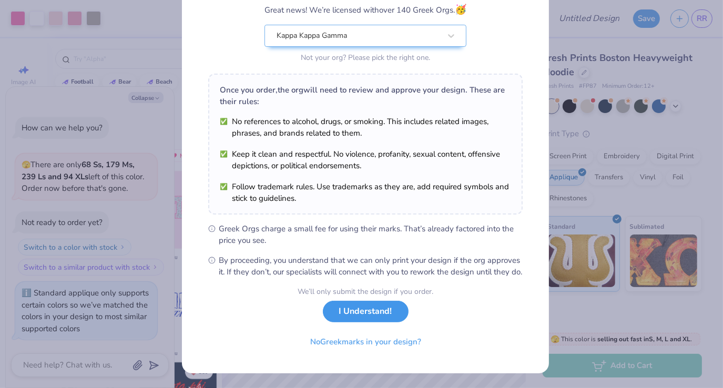
click at [372, 320] on button "I Understand!" at bounding box center [366, 312] width 86 height 22
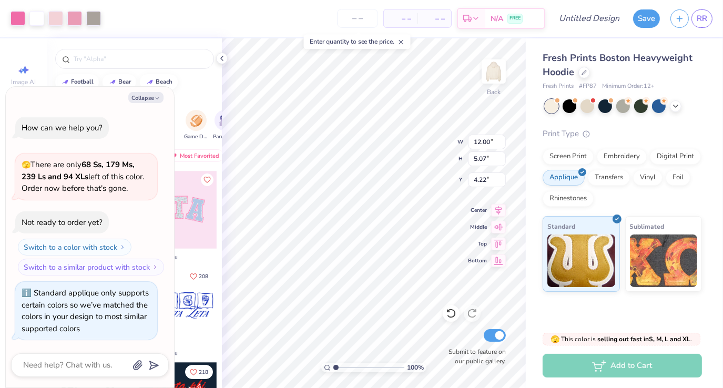
scroll to position [0, 0]
type input "1.15670502107673"
type textarea "x"
type input "3.00139613788147"
type textarea "x"
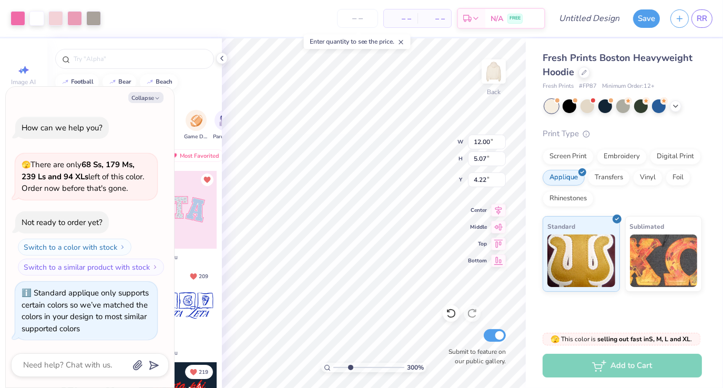
type input "3.00139613788147"
type textarea "x"
type input "3.00139613788147"
type textarea "x"
type input "3.00139613788147"
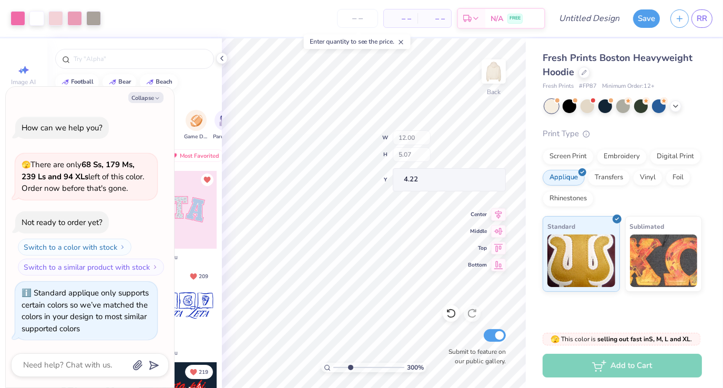
type textarea "x"
click at [15, 15] on div at bounding box center [18, 17] width 15 height 15
type input "3.00139613788147"
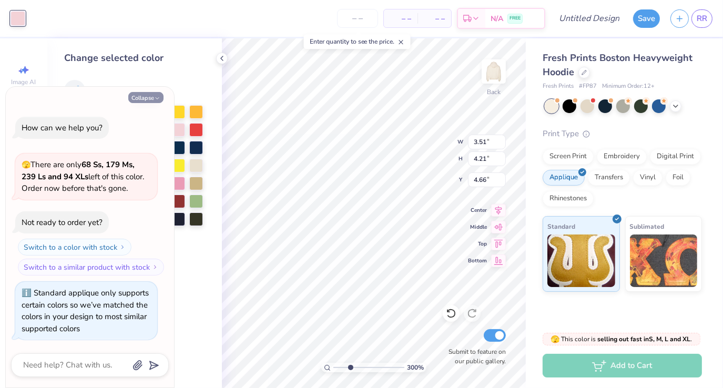
click at [147, 96] on button "Collapse" at bounding box center [145, 97] width 35 height 11
type textarea "x"
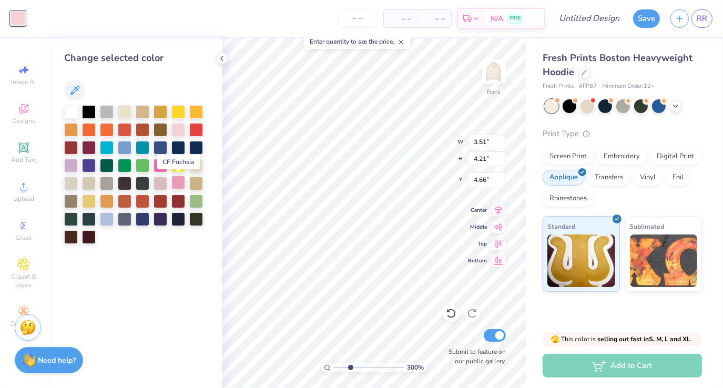
click at [176, 181] on div at bounding box center [178, 183] width 14 height 14
click at [160, 165] on div at bounding box center [161, 165] width 14 height 14
click at [158, 181] on div at bounding box center [161, 183] width 14 height 14
click at [175, 132] on div at bounding box center [178, 129] width 14 height 14
click at [222, 56] on icon at bounding box center [222, 58] width 8 height 8
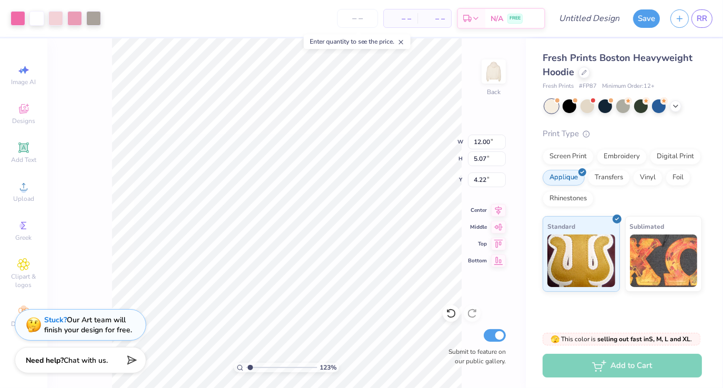
type input "1.23310698656382"
type input "4.65"
type input "1.23310698656382"
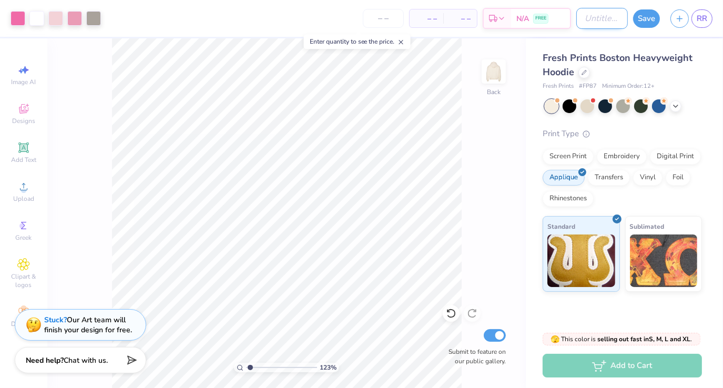
click at [582, 18] on input "Design Title" at bounding box center [602, 18] width 52 height 21
type input "k"
type input "1.23310698656382"
type input "ka"
type input "1.23310698656382"
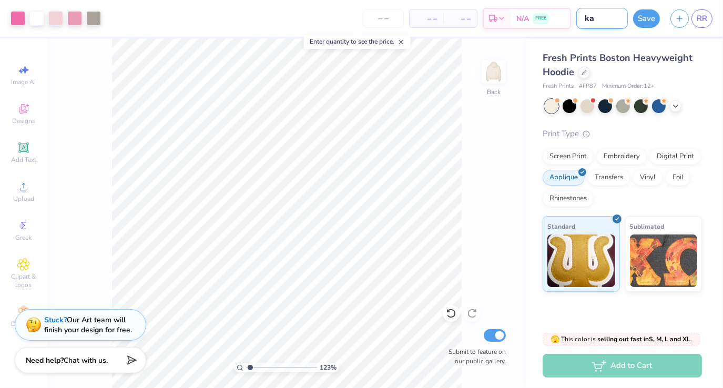
type input "kap"
type input "1.23310698656382"
type input "kapp"
type input "1.23310698656382"
type input "kappa"
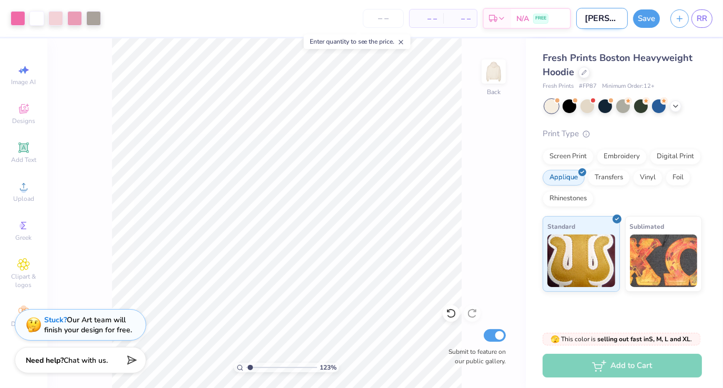
type input "1.23310698656382"
type input "kappa"
type input "1.23310698656382"
type input "kappa p"
type input "1.23310698656382"
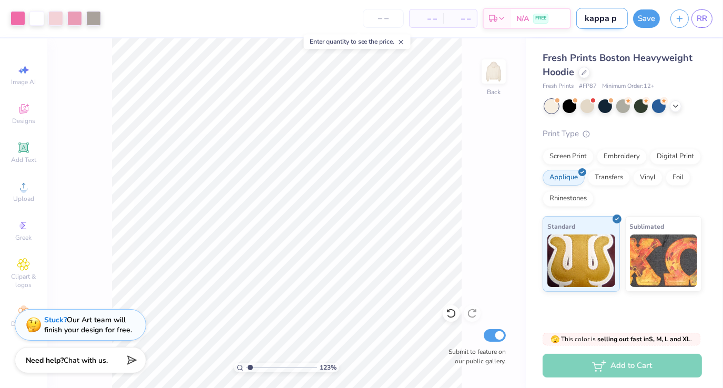
type input "kappa pa"
type input "1.23310698656382"
type input "kappa pat"
type input "1.23310698656382"
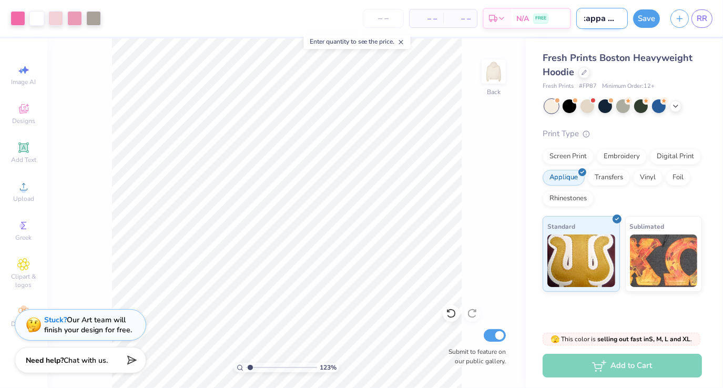
type input "kappa patt"
type input "1.23310698656382"
type input "kappa patte"
type input "1.23310698656382"
type input "kappa patter"
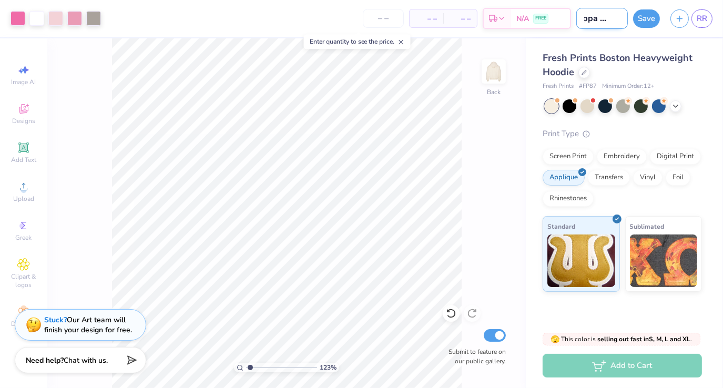
type input "1.23310698656382"
type input "kappa pattern"
type input "1.23310698656382"
type input "kappa pattern"
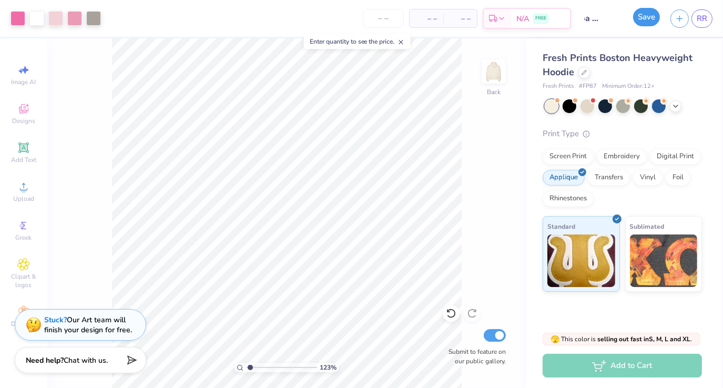
click at [648, 15] on button "Save" at bounding box center [646, 17] width 27 height 18
click at [648, 22] on div "Save" at bounding box center [646, 18] width 27 height 18
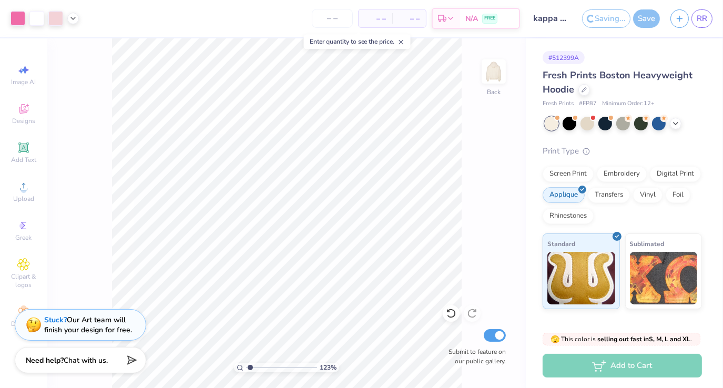
type input "1.23310698656382"
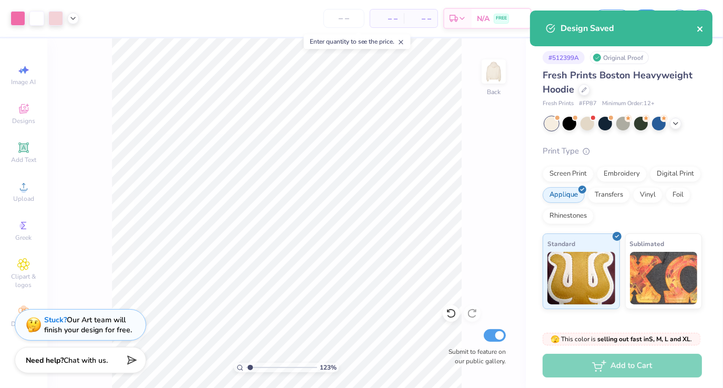
click at [698, 25] on icon "close" at bounding box center [700, 29] width 7 height 8
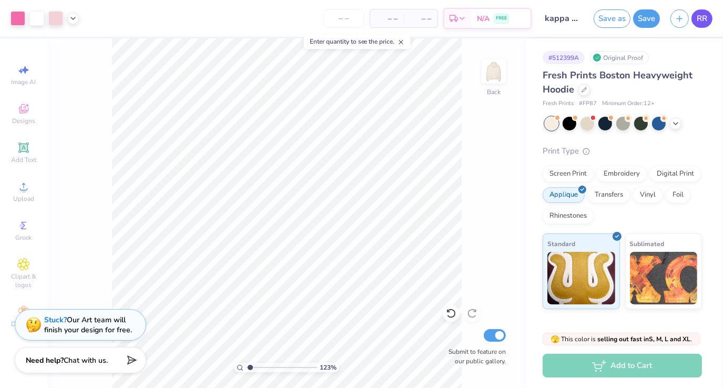
click at [704, 16] on span "RR" at bounding box center [702, 19] width 11 height 12
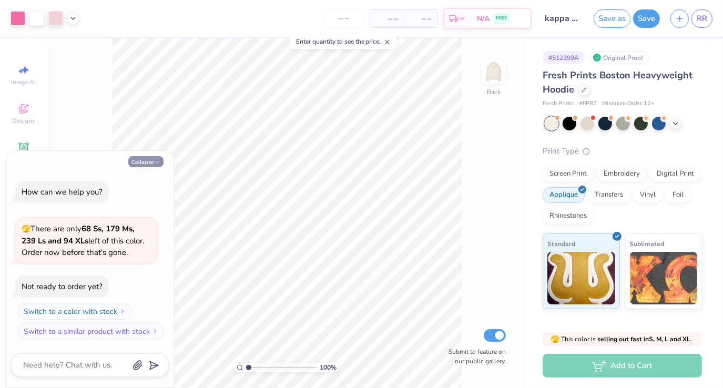
click at [150, 163] on button "Collapse" at bounding box center [145, 161] width 35 height 11
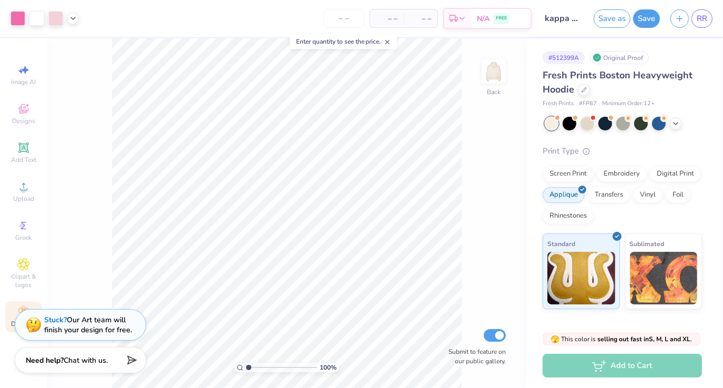
click at [11, 321] on span "Decorate" at bounding box center [23, 324] width 25 height 8
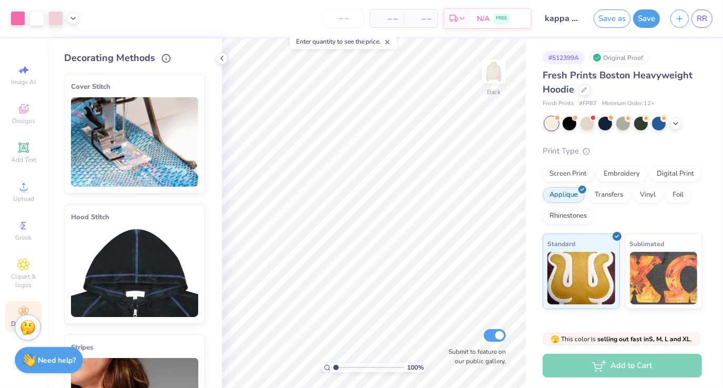
click at [150, 261] on img at bounding box center [134, 272] width 127 height 89
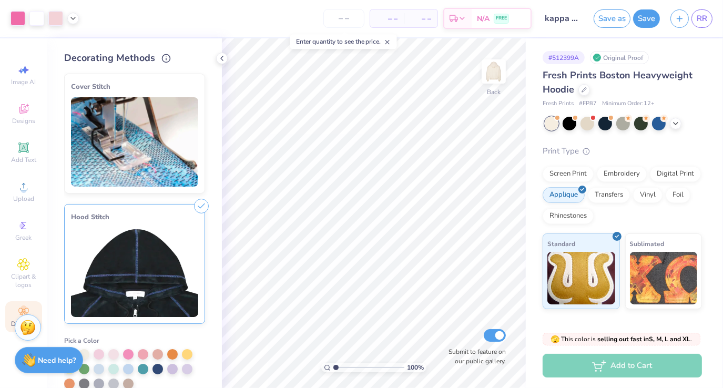
scroll to position [36, 0]
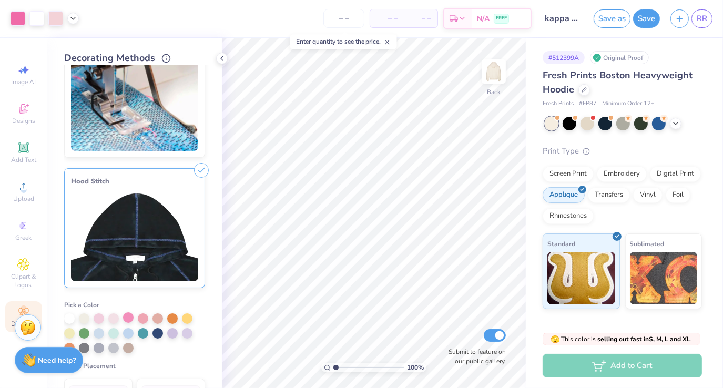
click at [129, 316] on div at bounding box center [128, 317] width 11 height 11
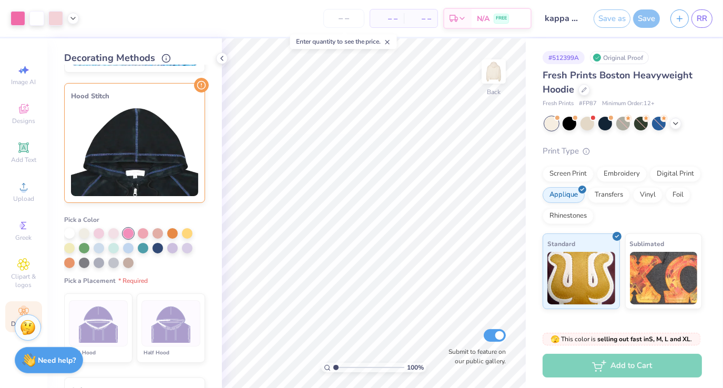
scroll to position [125, 0]
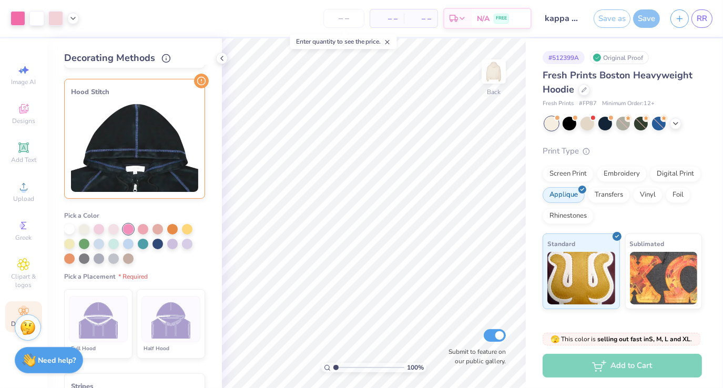
click at [169, 329] on img at bounding box center [170, 319] width 39 height 39
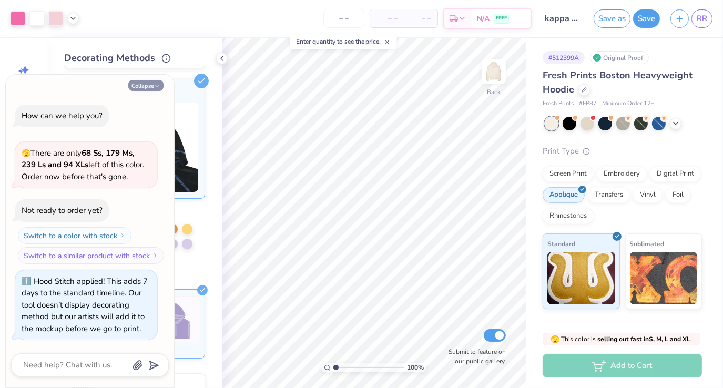
click at [159, 88] on icon "button" at bounding box center [157, 86] width 6 height 6
type textarea "x"
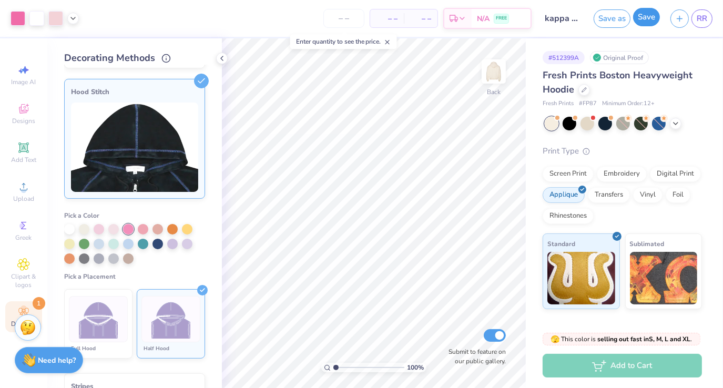
click at [648, 23] on button "Save" at bounding box center [646, 17] width 27 height 18
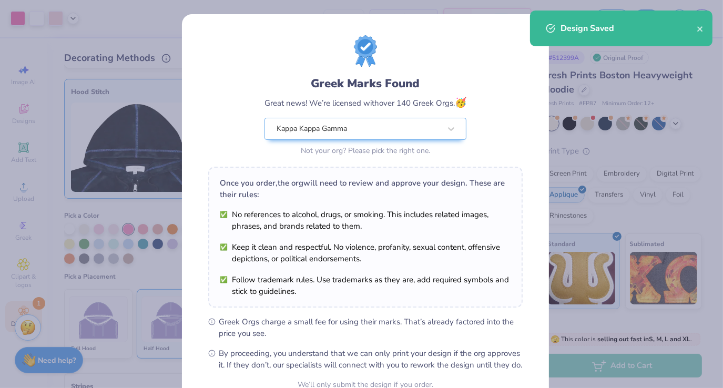
scroll to position [103, 0]
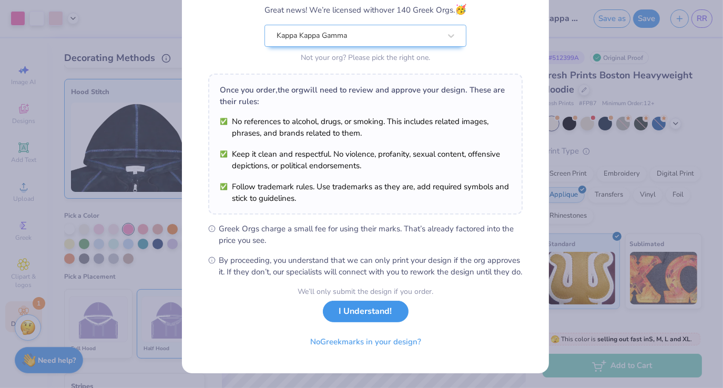
click at [390, 315] on button "I Understand!" at bounding box center [366, 312] width 86 height 22
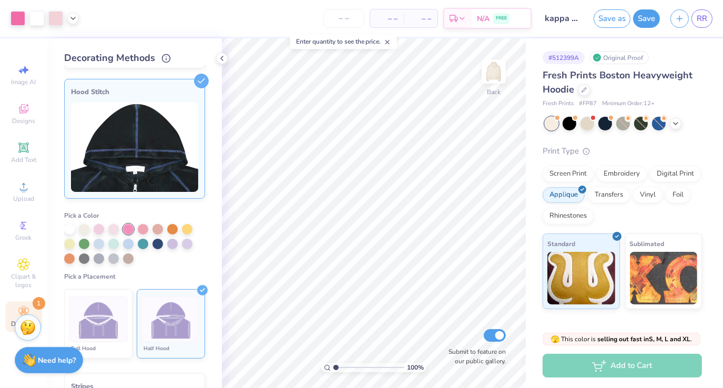
scroll to position [0, 0]
click at [651, 21] on button "Save" at bounding box center [646, 17] width 27 height 18
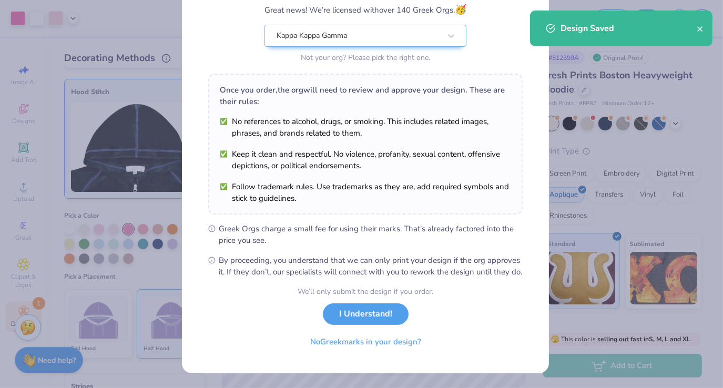
scroll to position [98, 0]
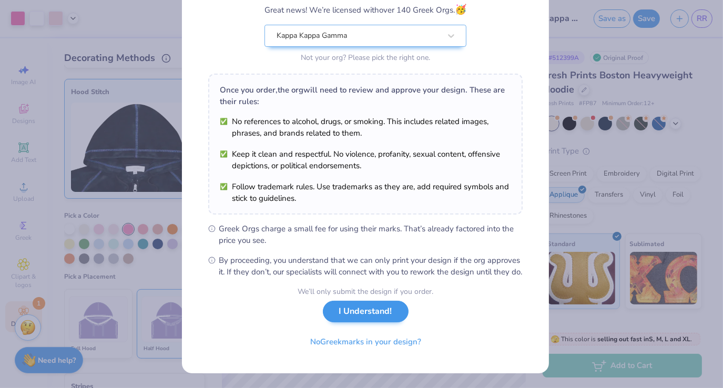
click at [371, 329] on div "We’ll only submit the design if you order. I Understand! No Greek marks in your…" at bounding box center [366, 319] width 136 height 66
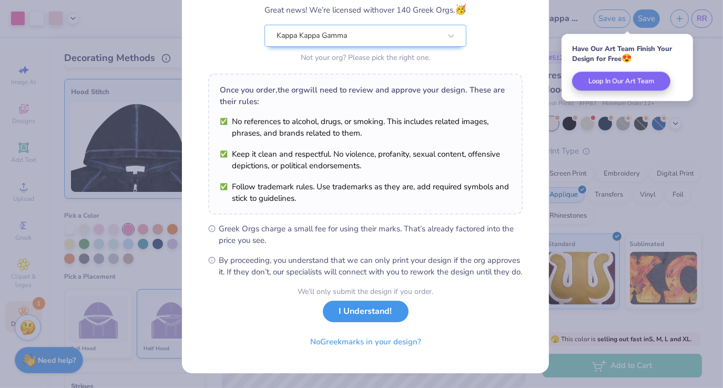
click at [383, 315] on button "I Understand!" at bounding box center [366, 312] width 86 height 22
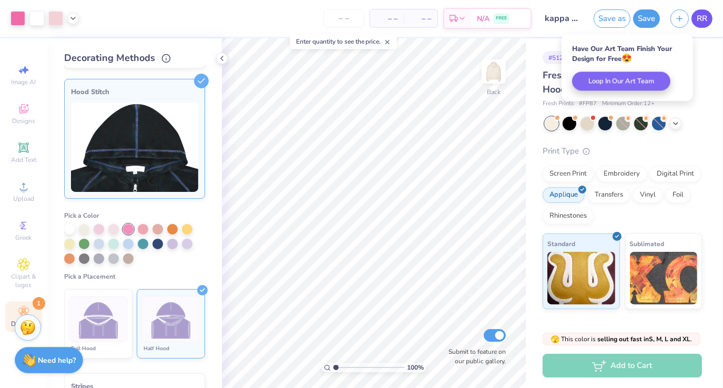
click at [704, 22] on span "RR" at bounding box center [702, 19] width 11 height 12
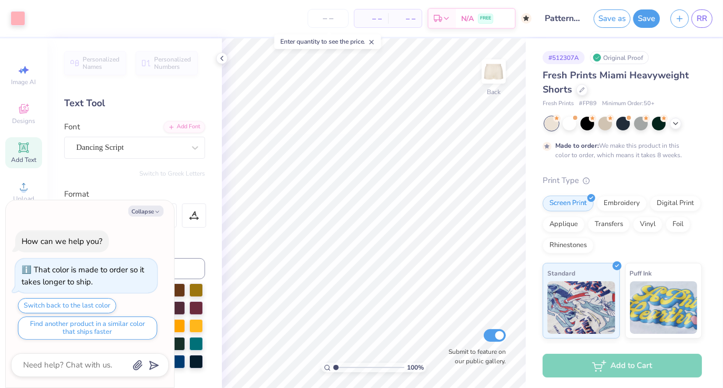
click at [485, 332] on div "100 % Back Submit to feature on our public gallery." at bounding box center [374, 213] width 304 height 350
click at [147, 209] on button "Collapse" at bounding box center [145, 211] width 35 height 11
type textarea "x"
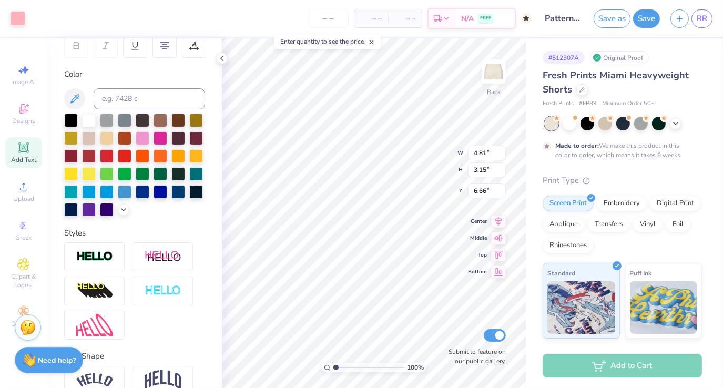
scroll to position [241, 0]
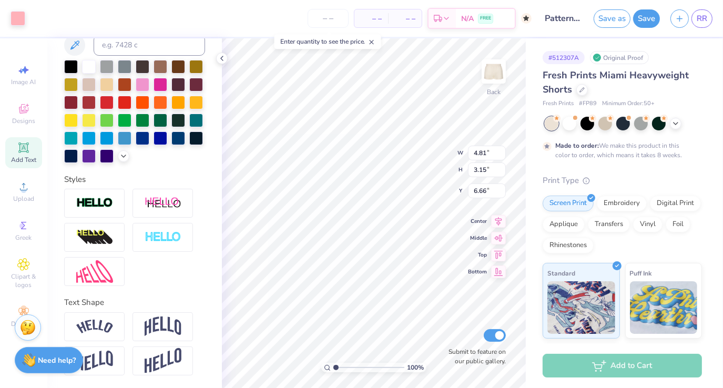
click at [147, 147] on div at bounding box center [134, 111] width 141 height 103
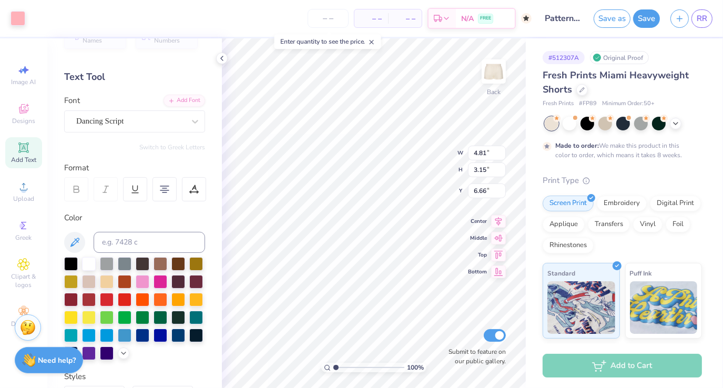
scroll to position [26, 0]
click at [150, 117] on div "Dancing Script" at bounding box center [130, 121] width 110 height 16
click at [678, 17] on icon "button" at bounding box center [679, 17] width 9 height 9
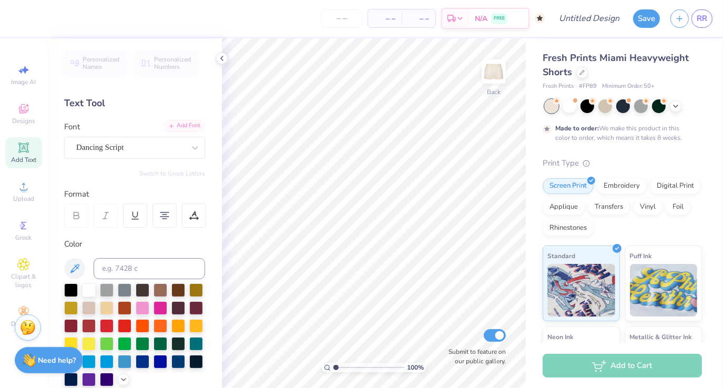
click at [189, 125] on div "Add Font" at bounding box center [184, 126] width 42 height 12
click at [31, 149] on div "Add Text" at bounding box center [23, 152] width 37 height 31
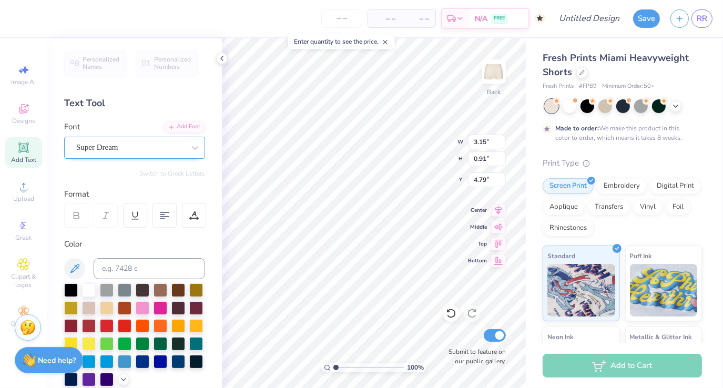
type textarea "kappa"
click at [166, 151] on div "Super Dream" at bounding box center [130, 147] width 110 height 16
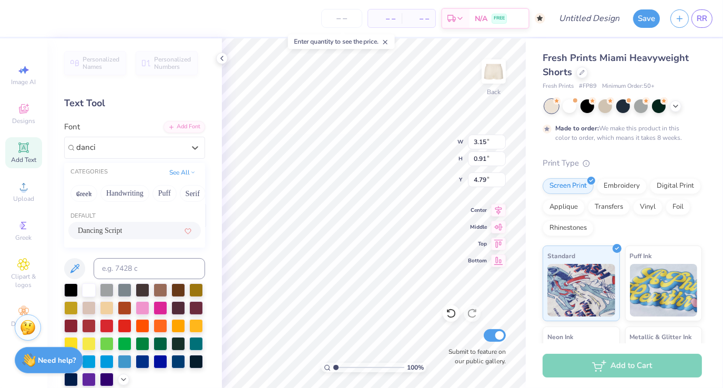
click at [165, 235] on div "Dancing Script" at bounding box center [135, 230] width 114 height 11
type input "danci"
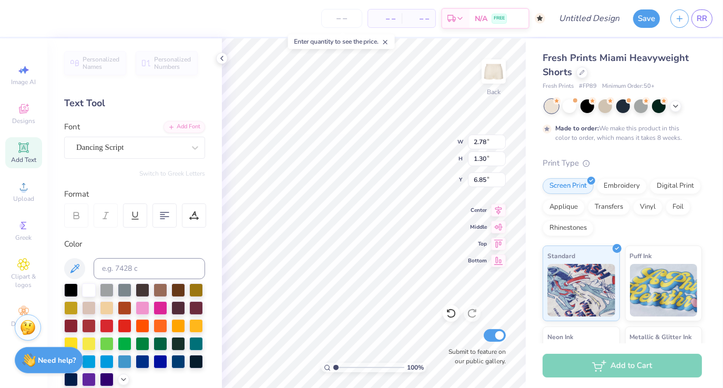
type input "3.38"
type textarea "gamma"
type input "6.85"
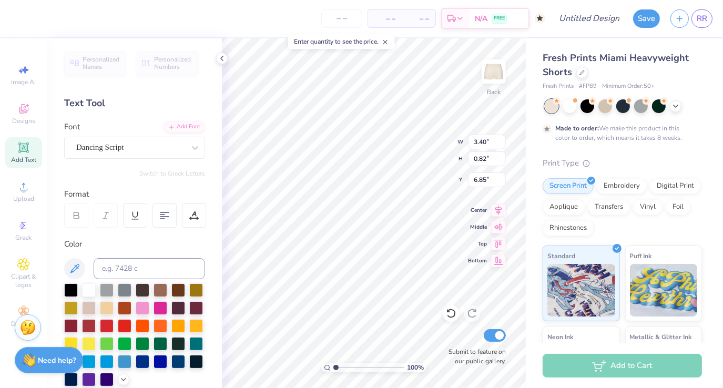
type input "3.40"
type input "0.82"
type input "8.14"
type input "6.68"
type input "6.71"
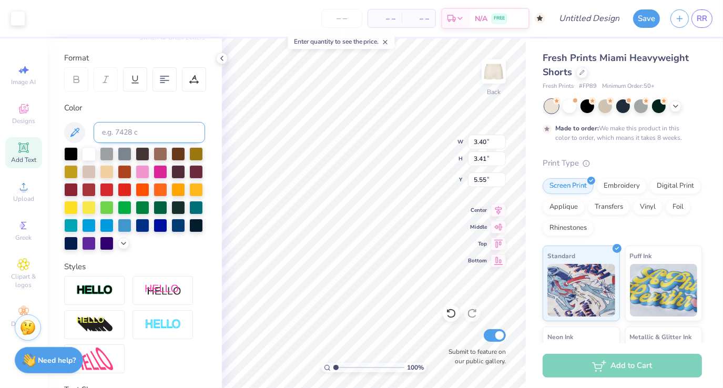
scroll to position [138, 0]
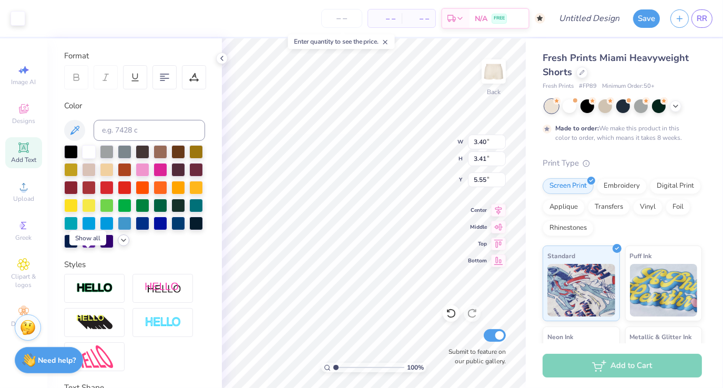
click at [119, 244] on icon at bounding box center [123, 240] width 8 height 8
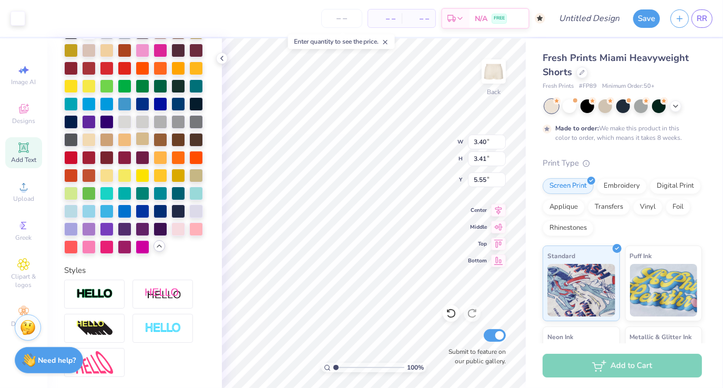
scroll to position [259, 0]
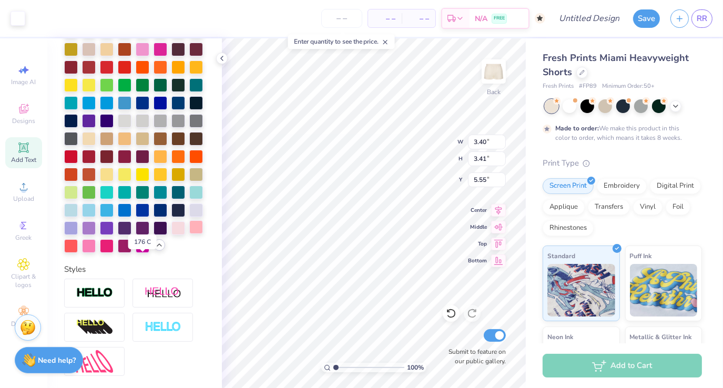
click at [189, 234] on div at bounding box center [196, 227] width 14 height 14
type input "3.40"
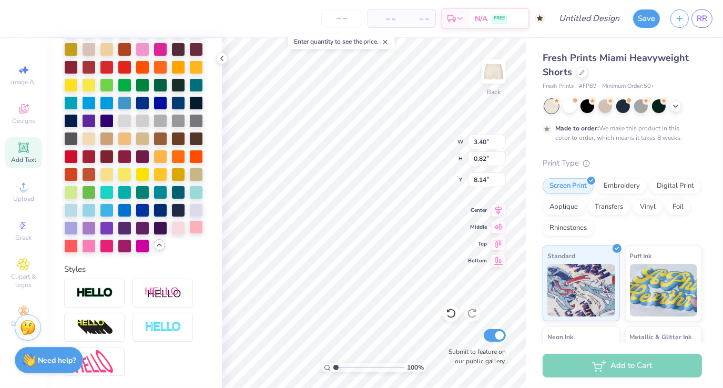
type input "0.82"
type input "8.14"
click at [189, 235] on div at bounding box center [196, 228] width 14 height 14
type input "3.75"
type input "3.76"
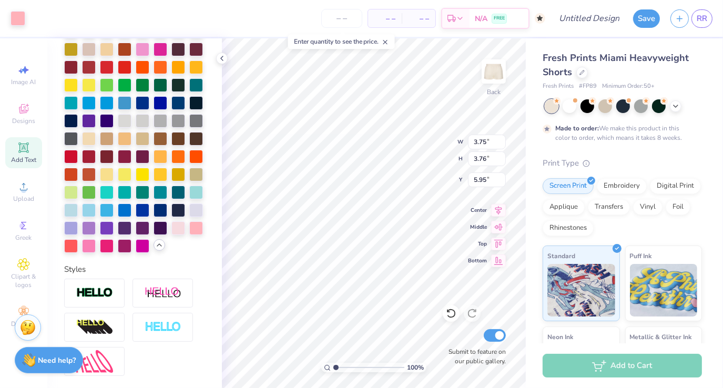
type input "5.95"
click at [616, 182] on div "Embroidery" at bounding box center [622, 185] width 50 height 16
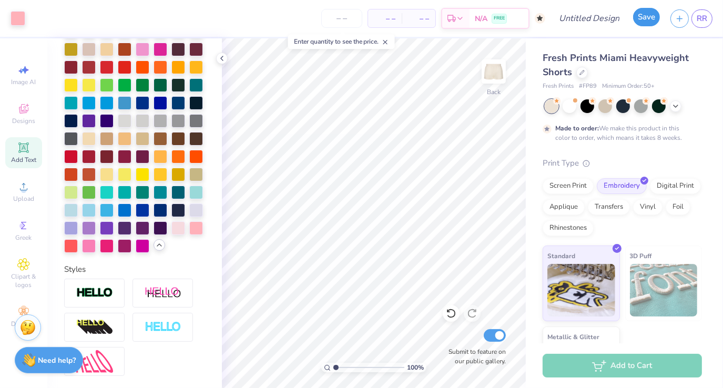
click at [649, 23] on button "Save" at bounding box center [646, 17] width 27 height 18
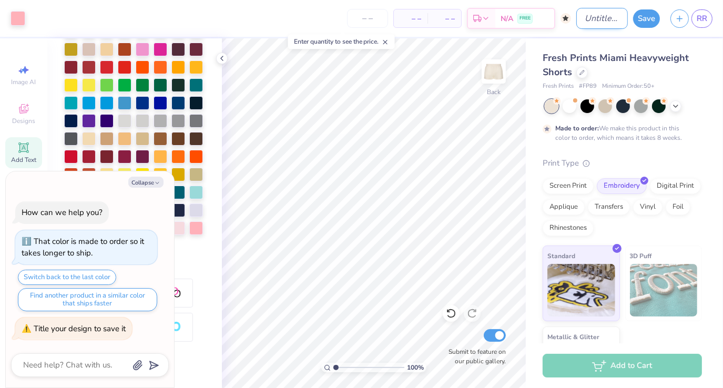
type textarea "x"
click at [591, 23] on input "Design Title" at bounding box center [602, 18] width 52 height 21
type input "s"
type textarea "x"
type input "sh"
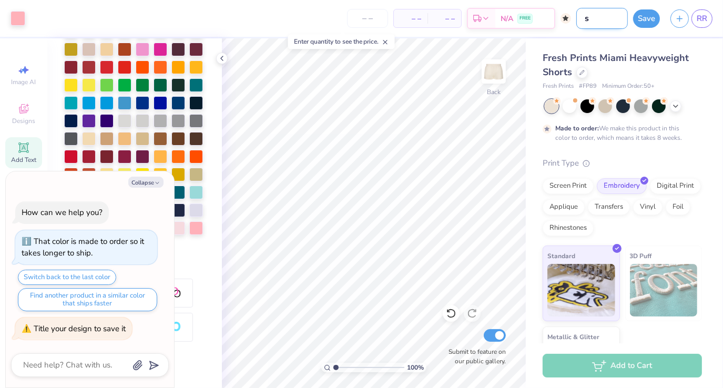
type textarea "x"
type input "sho"
type textarea "x"
type input "shor"
type textarea "x"
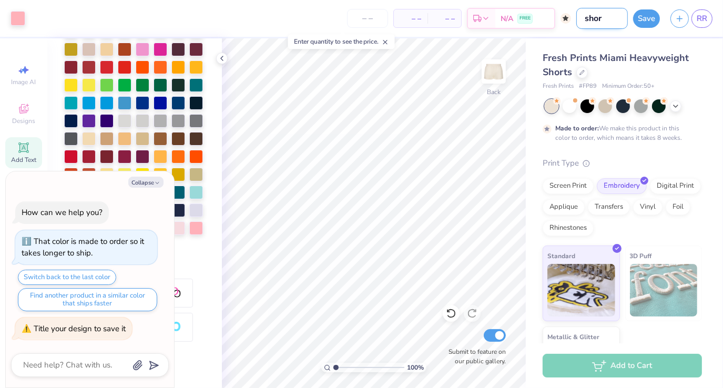
type input "short"
type textarea "x"
type input "shorts"
type textarea "x"
type input "shorts"
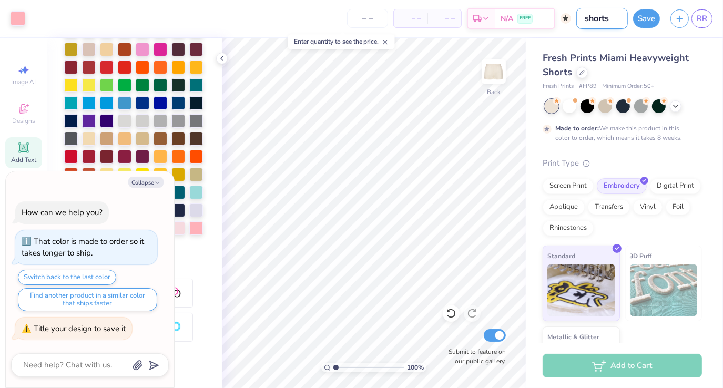
type textarea "x"
type input "shorts a"
type textarea "x"
type input "shorts al"
type textarea "x"
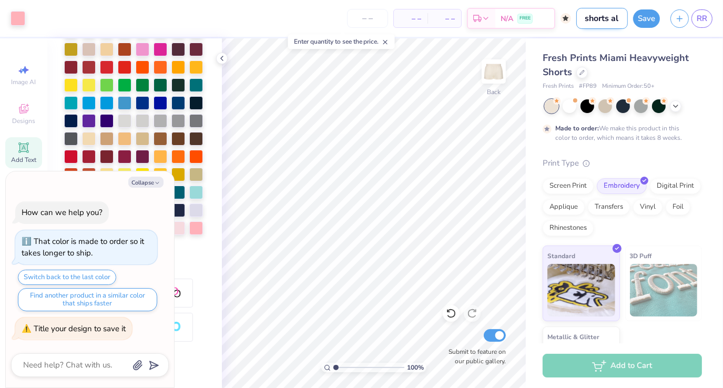
type input "shorts alt"
type textarea "x"
type input "shorts alt"
click at [646, 18] on button "Save" at bounding box center [646, 17] width 27 height 18
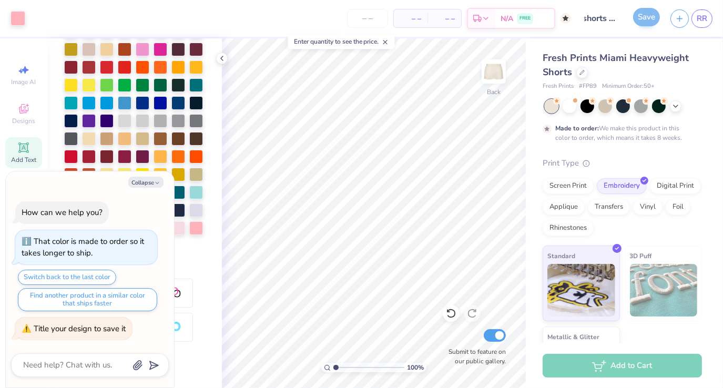
scroll to position [0, 0]
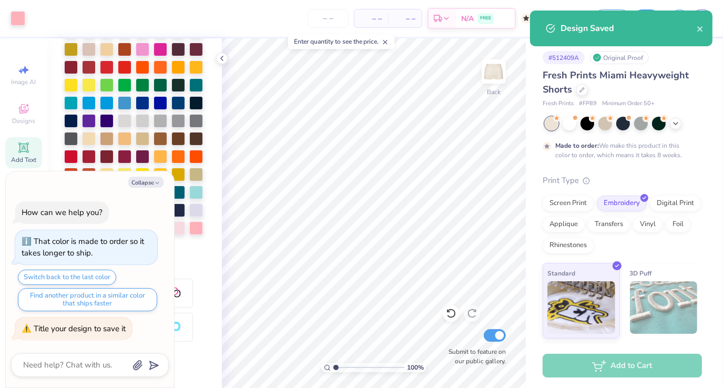
click at [704, 26] on div "Design Saved" at bounding box center [621, 29] width 182 height 36
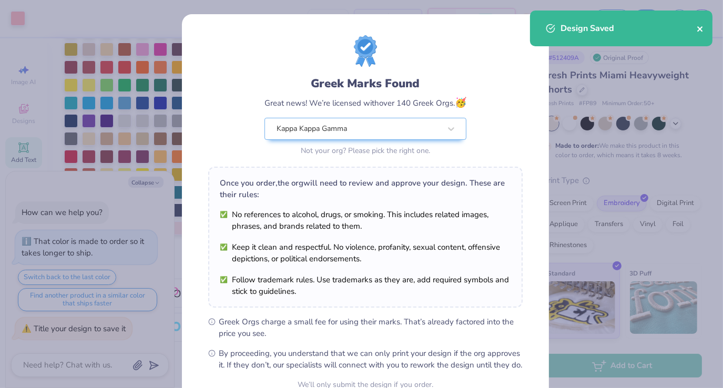
click at [699, 27] on icon "close" at bounding box center [700, 29] width 7 height 8
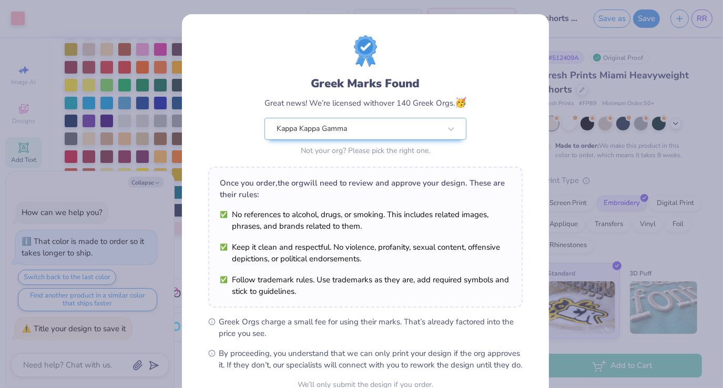
scroll to position [103, 0]
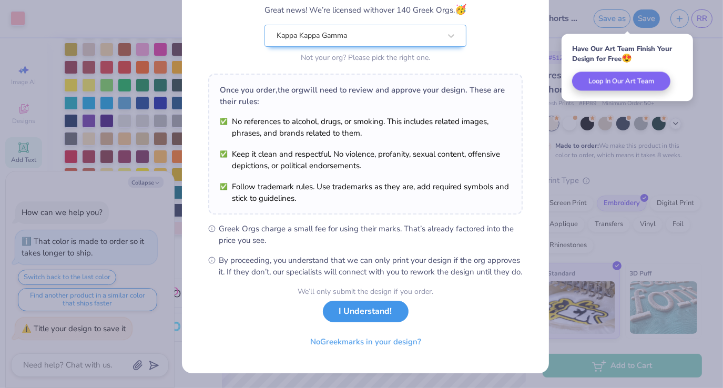
click at [372, 311] on button "I Understand!" at bounding box center [366, 312] width 86 height 22
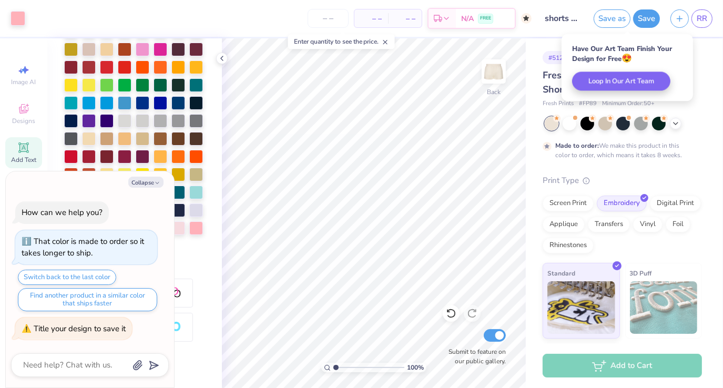
scroll to position [0, 0]
type textarea "x"
click at [703, 25] on link "RR" at bounding box center [701, 18] width 21 height 18
